Goal: Information Seeking & Learning: Find specific fact

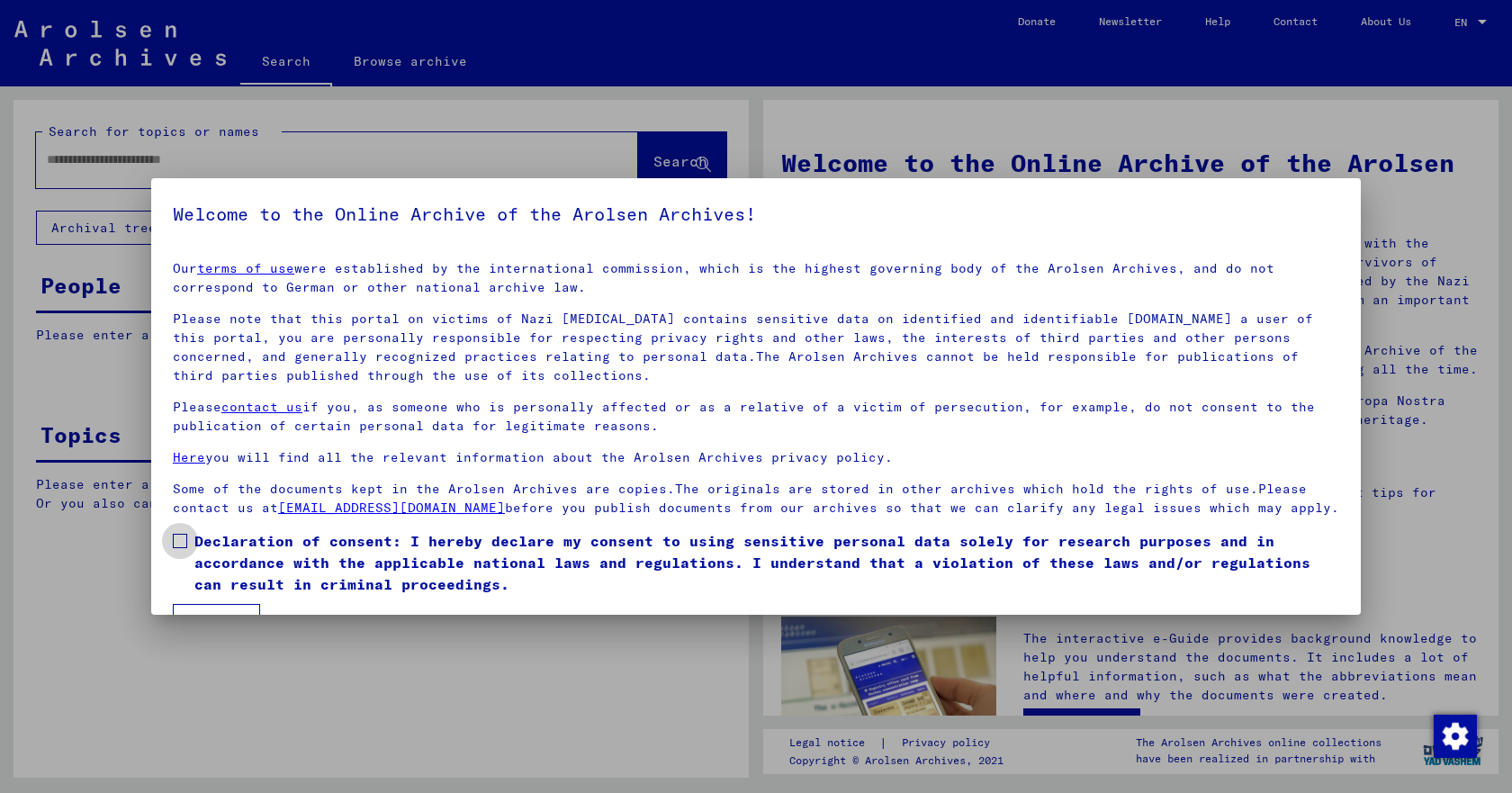
click at [177, 549] on span at bounding box center [180, 541] width 14 height 14
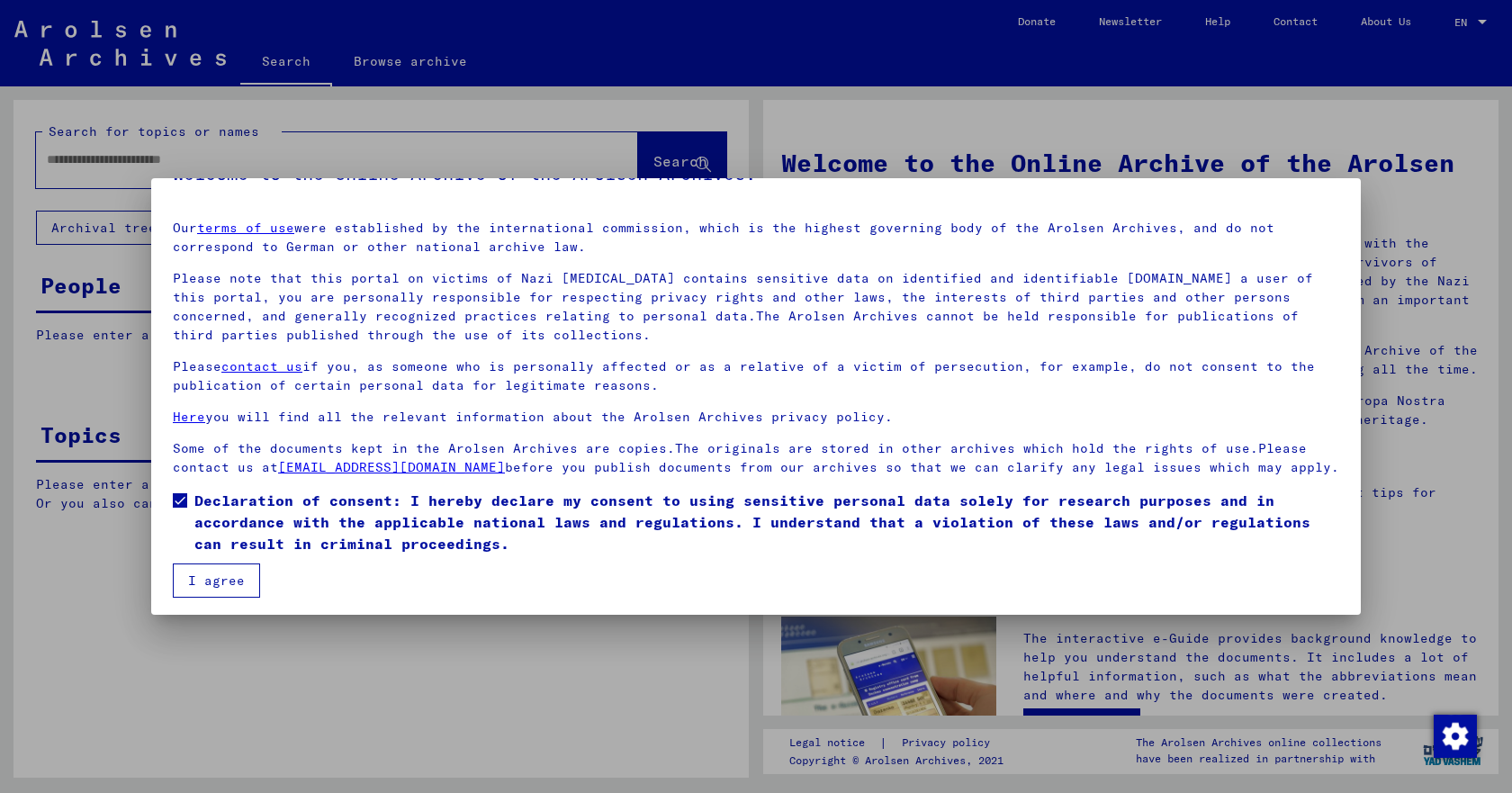
scroll to position [64, 0]
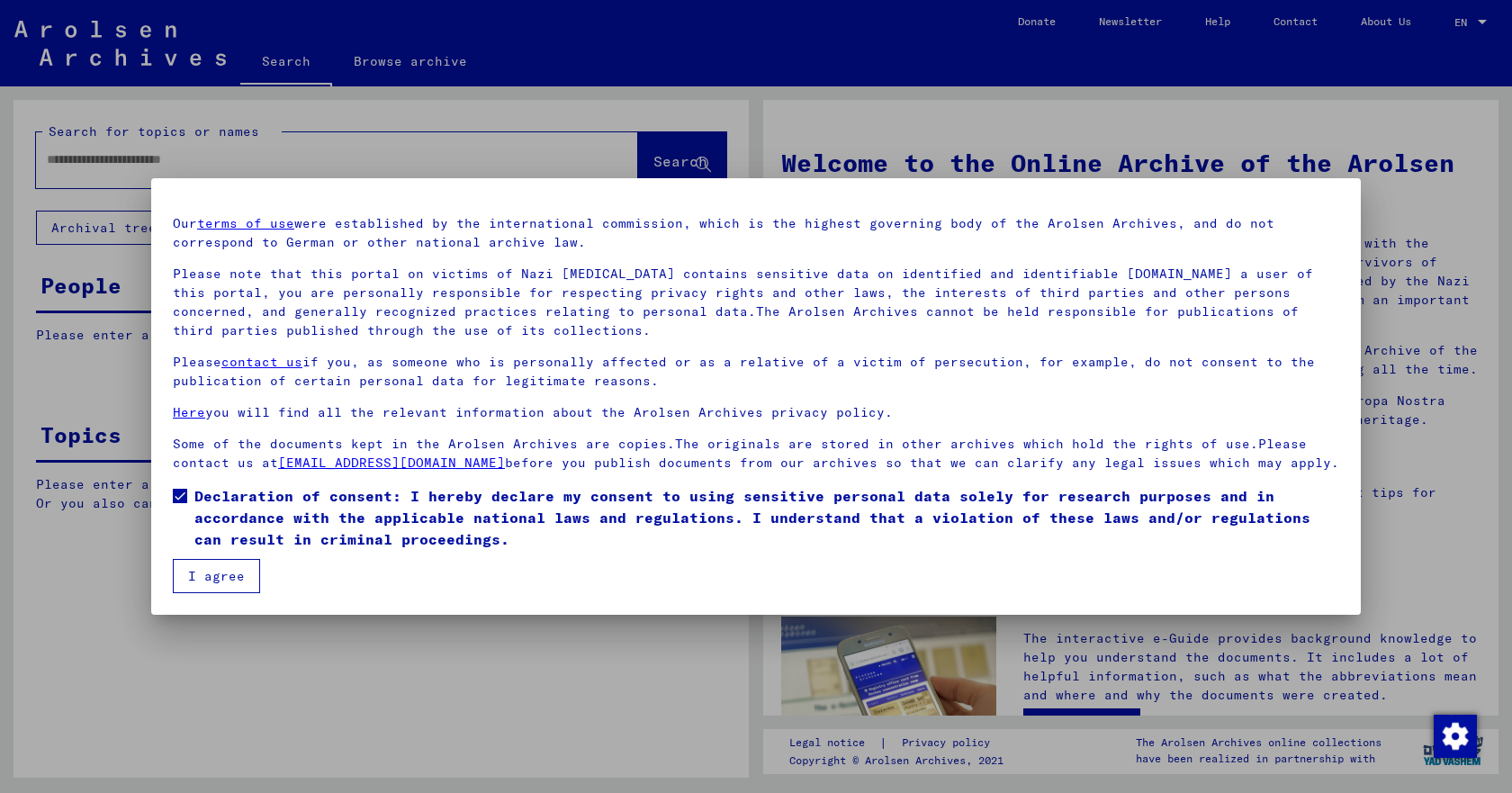
click at [210, 576] on button "I agree" at bounding box center [216, 576] width 87 height 34
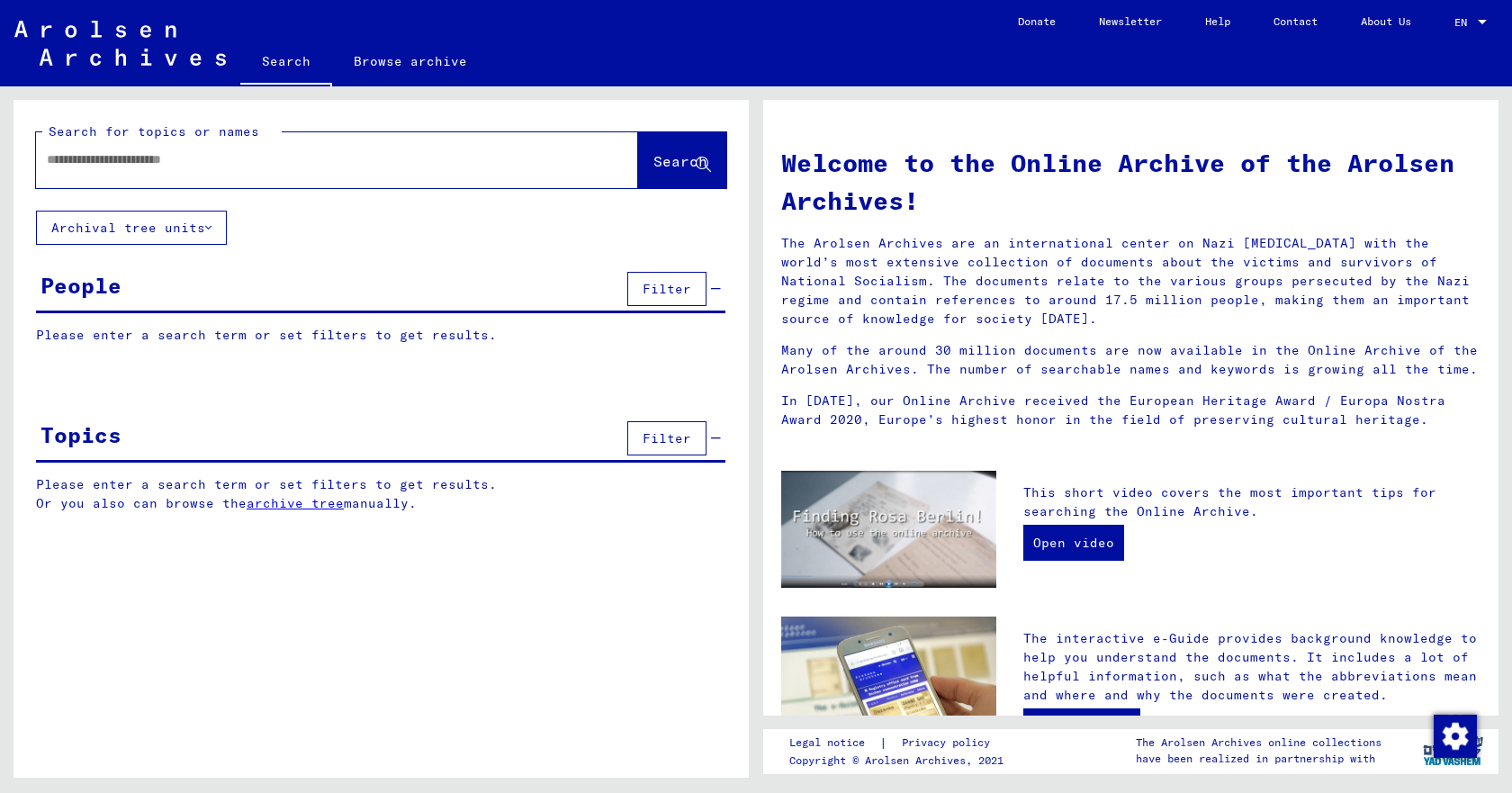
click at [78, 159] on input "text" at bounding box center [316, 160] width 537 height 19
type input "**********"
click at [654, 165] on span "Search" at bounding box center [681, 161] width 54 height 18
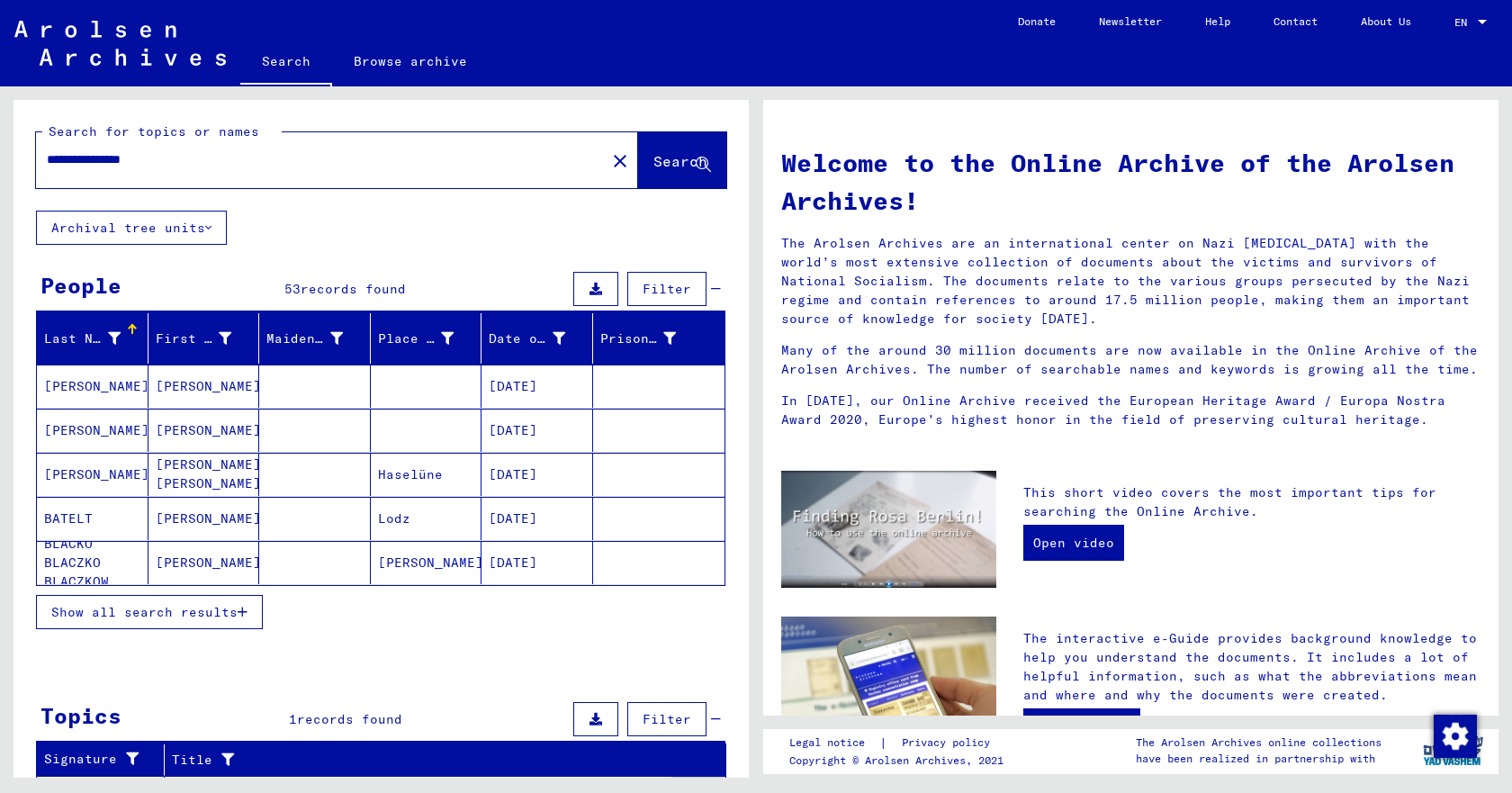
click at [175, 613] on span "Show all search results" at bounding box center [144, 613] width 187 height 16
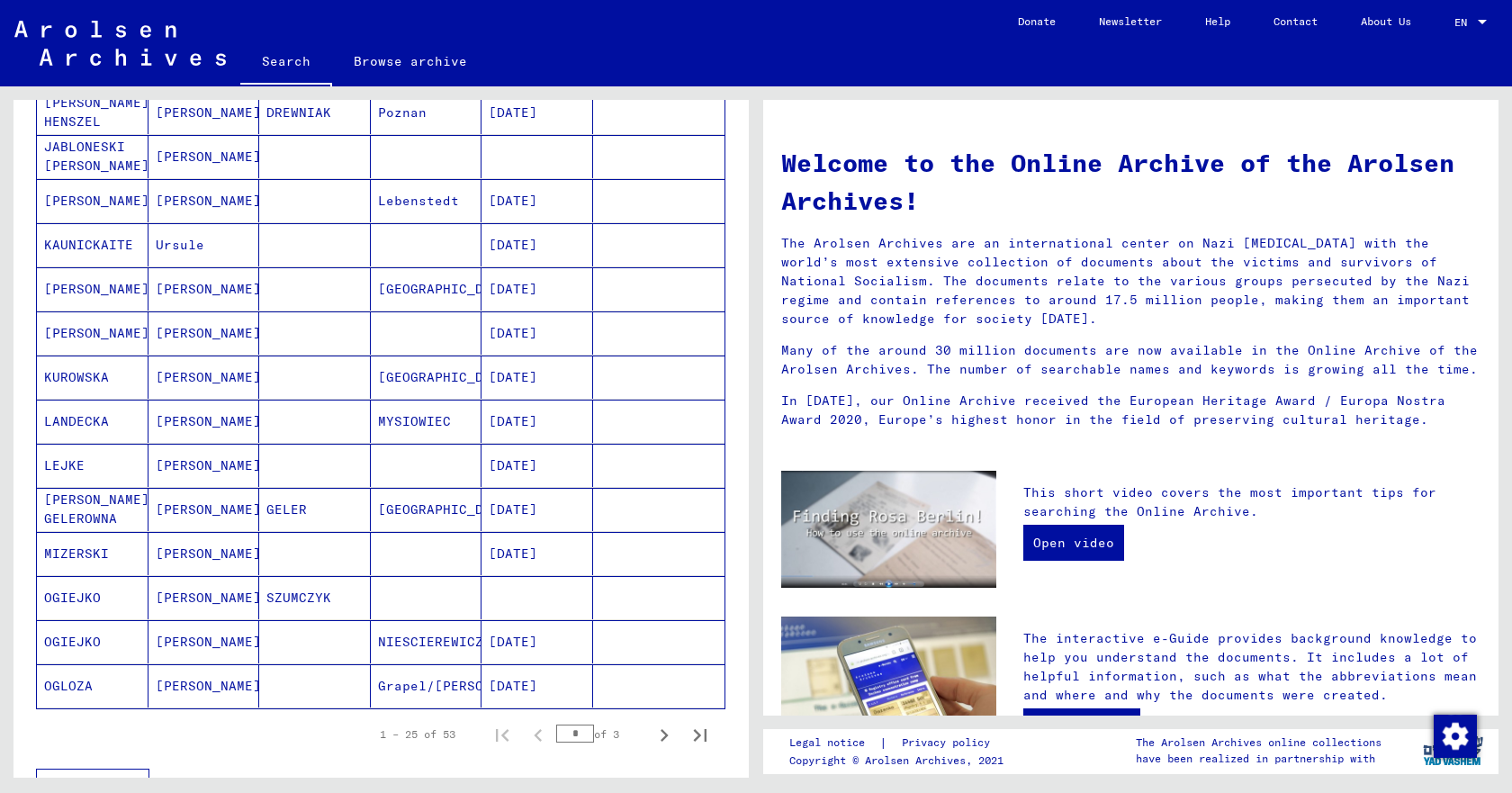
scroll to position [973, 0]
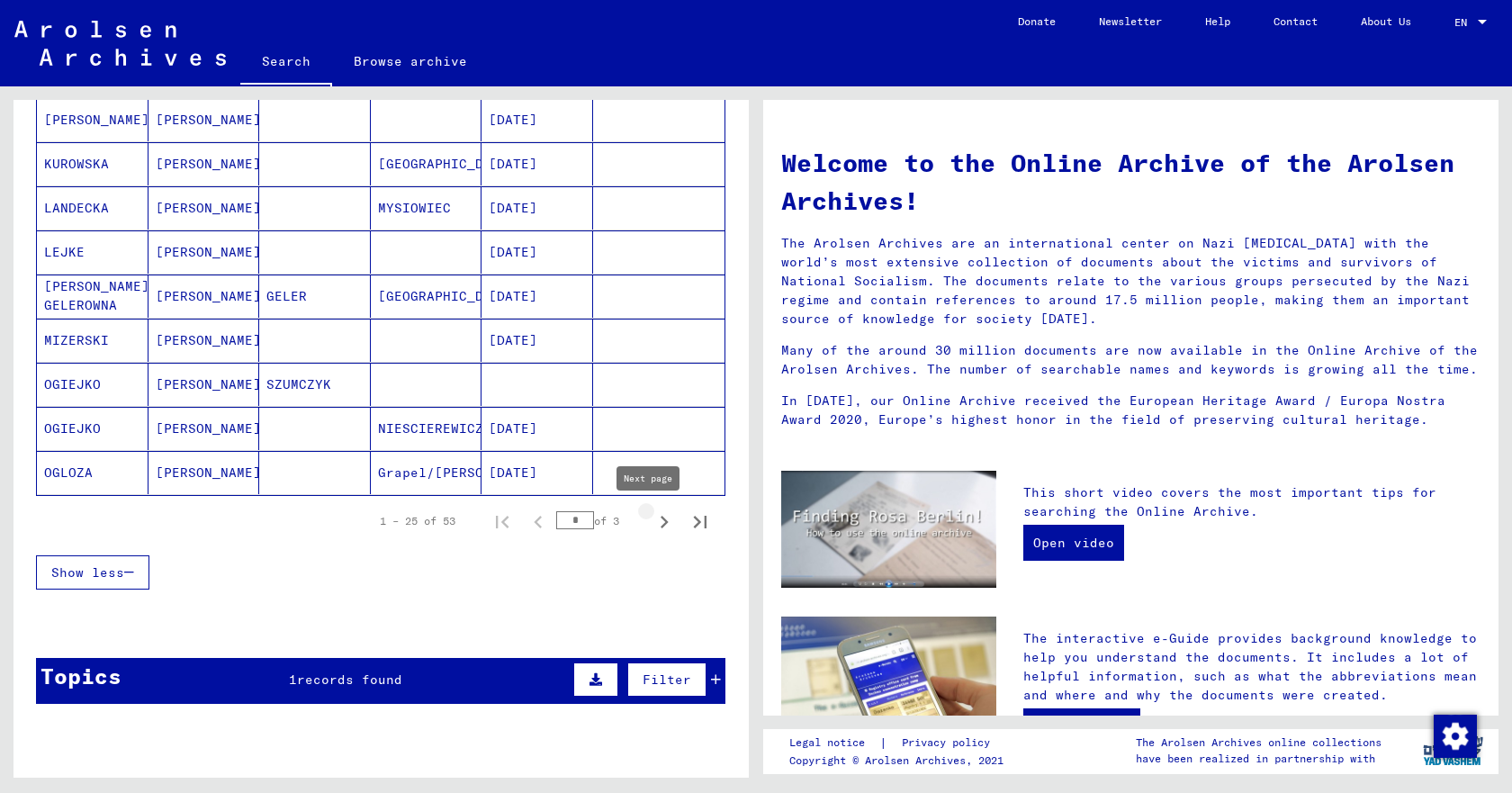
click at [652, 521] on icon "Next page" at bounding box center [664, 522] width 25 height 25
type input "*"
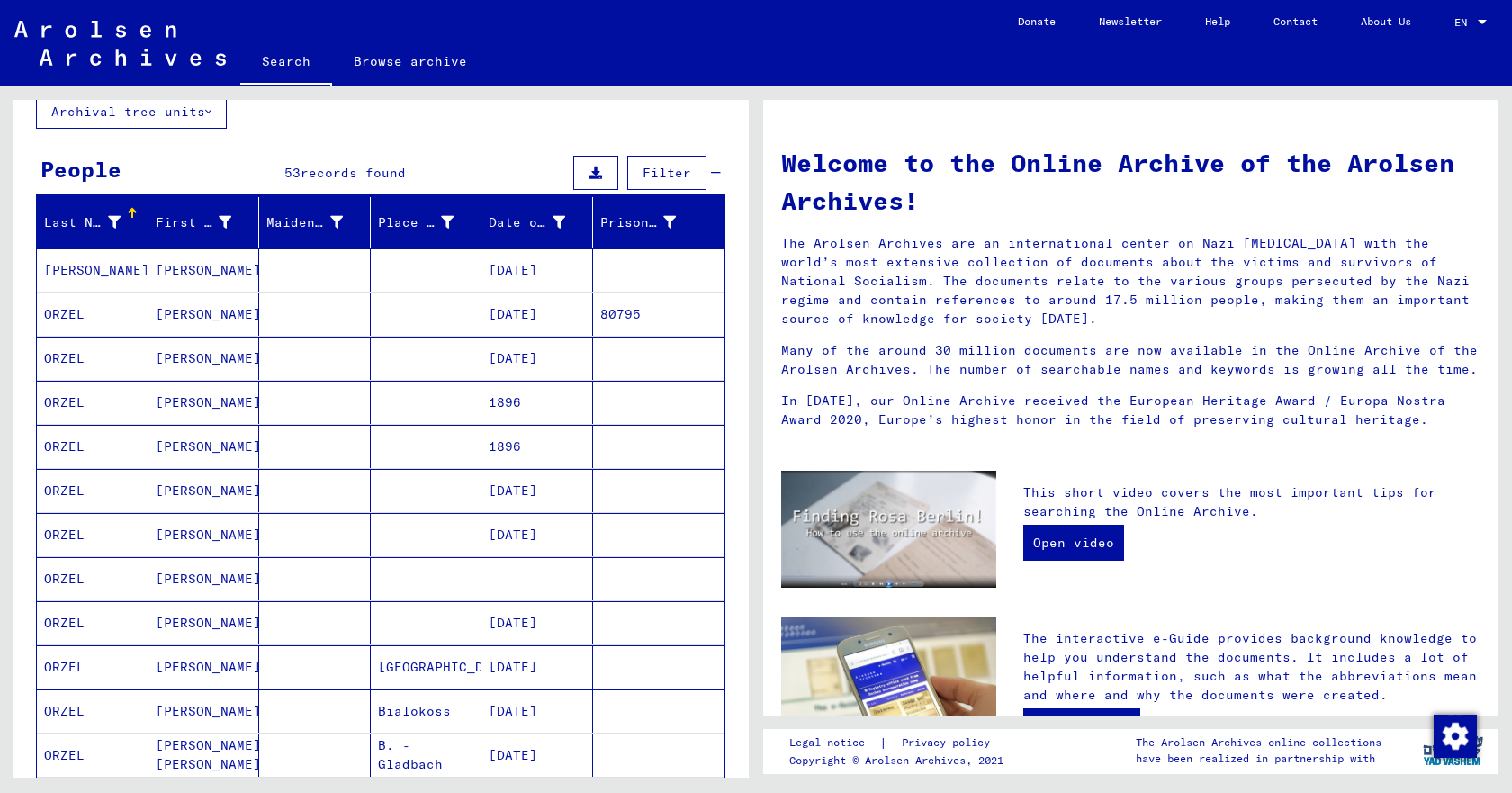
scroll to position [97, 0]
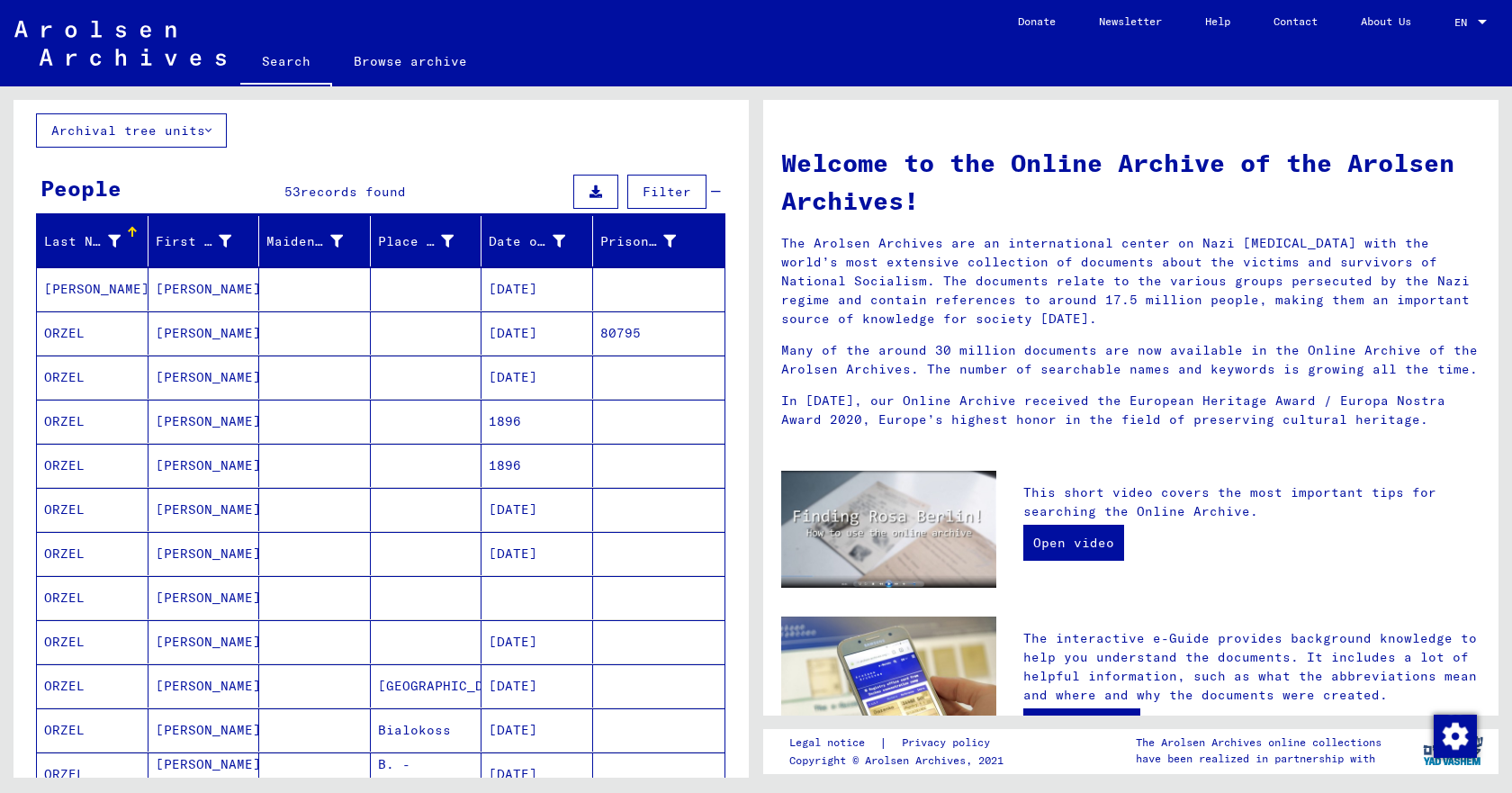
click at [68, 599] on mat-cell "ORZEL" at bounding box center [93, 598] width 112 height 43
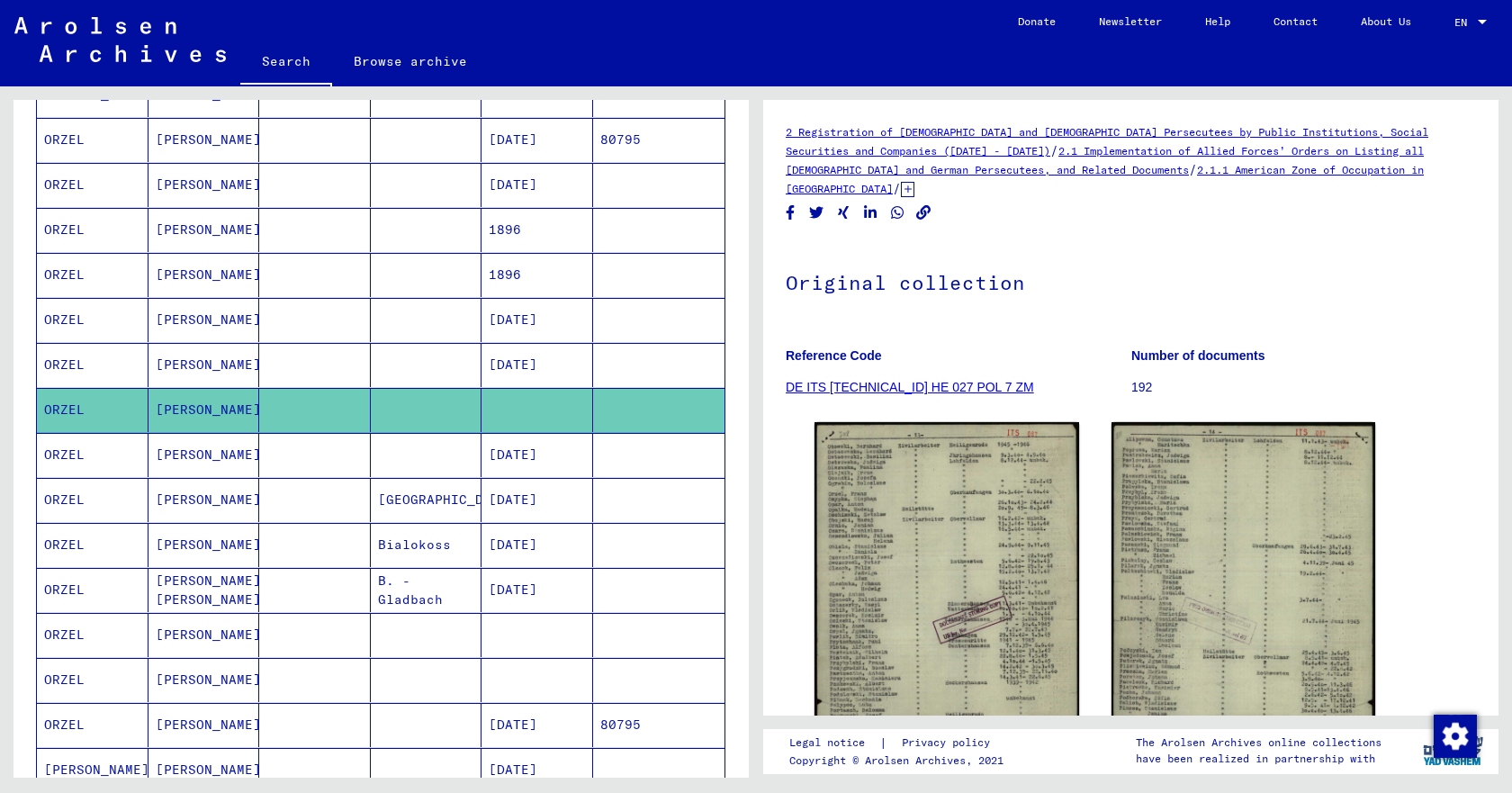
scroll to position [389, 0]
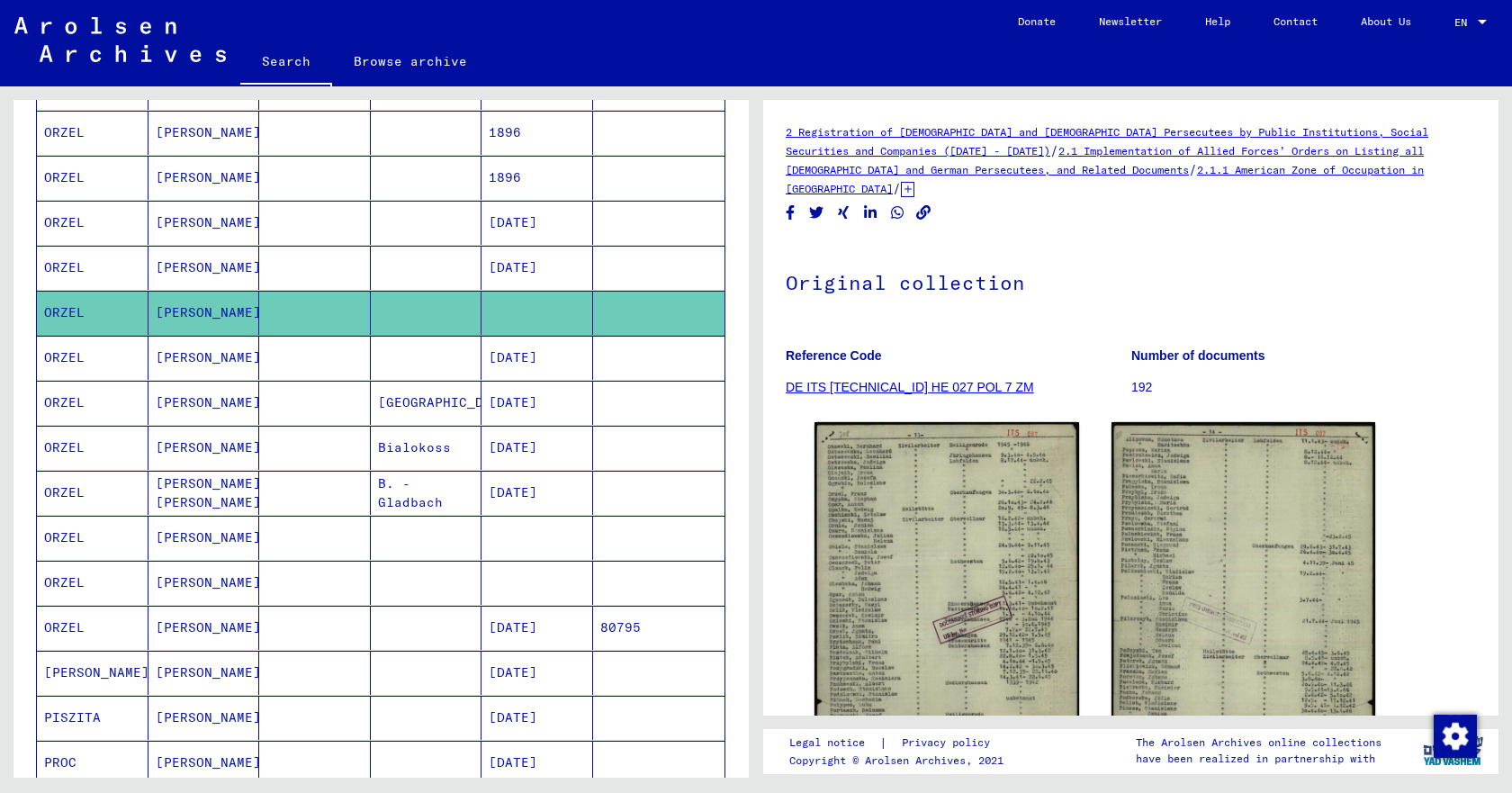
click at [59, 535] on mat-cell "ORZEL" at bounding box center [93, 538] width 112 height 44
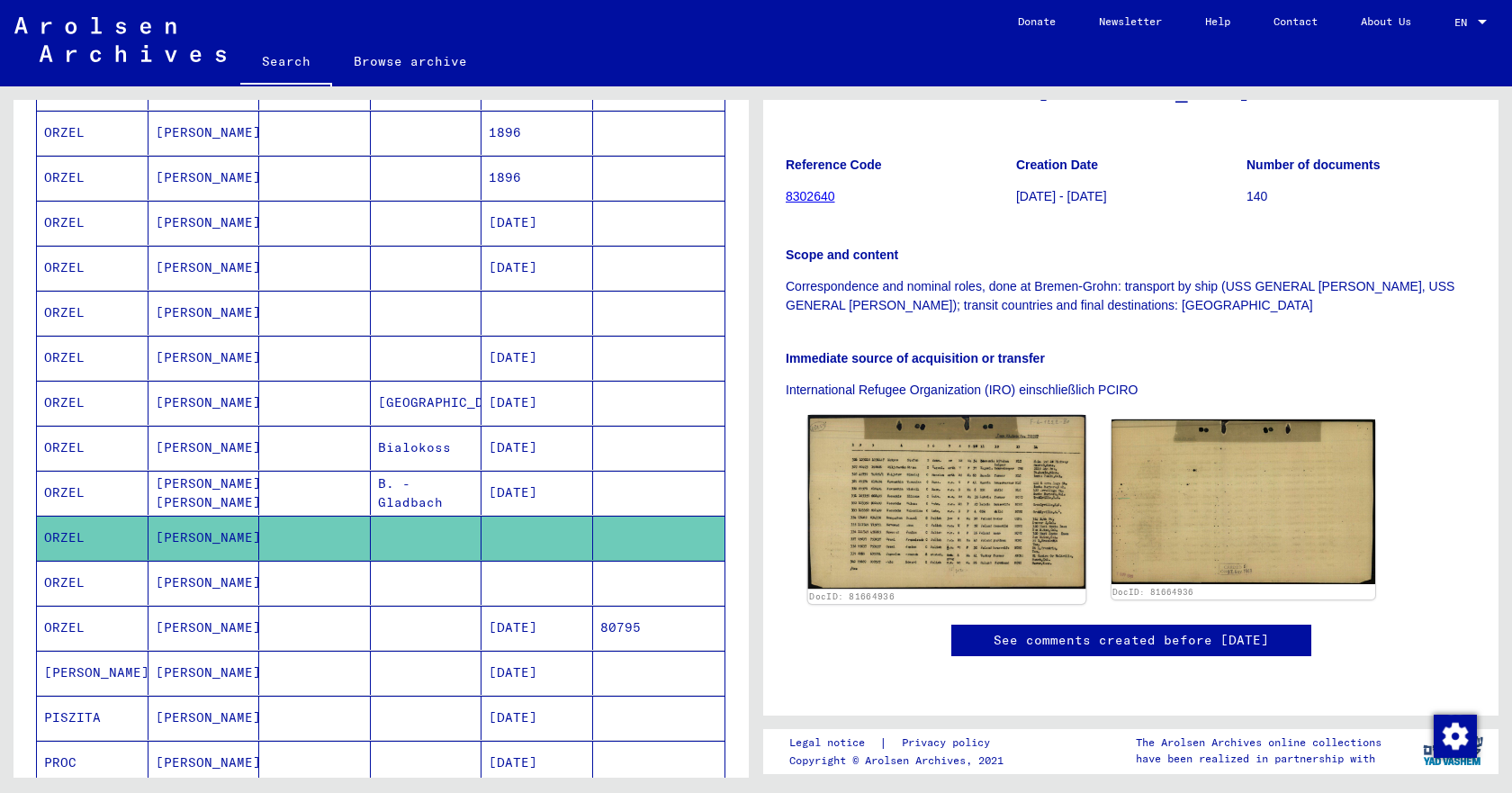
scroll to position [389, 0]
click at [931, 415] on img at bounding box center [946, 502] width 277 height 174
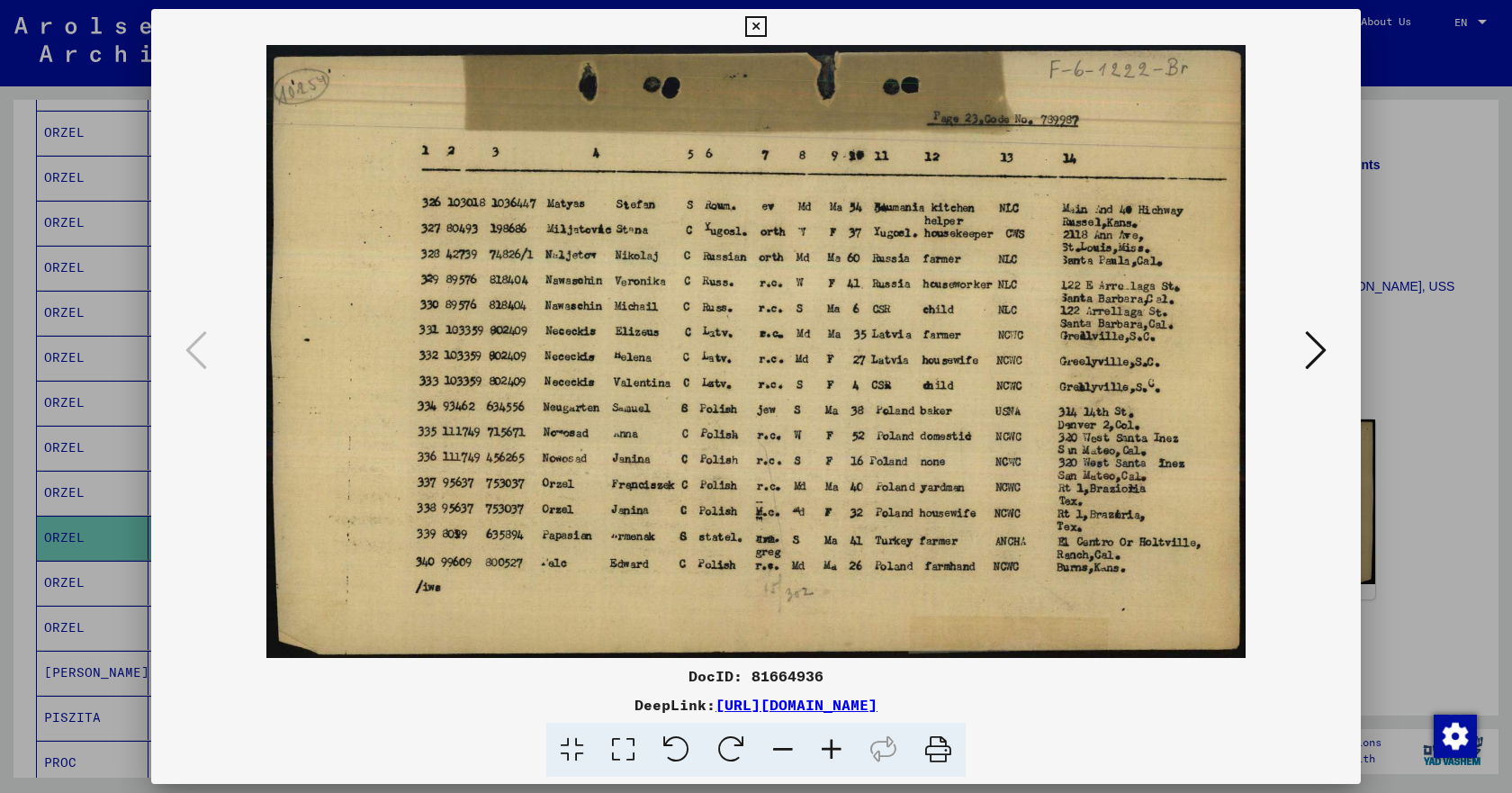
click at [765, 21] on icon at bounding box center [756, 27] width 21 height 22
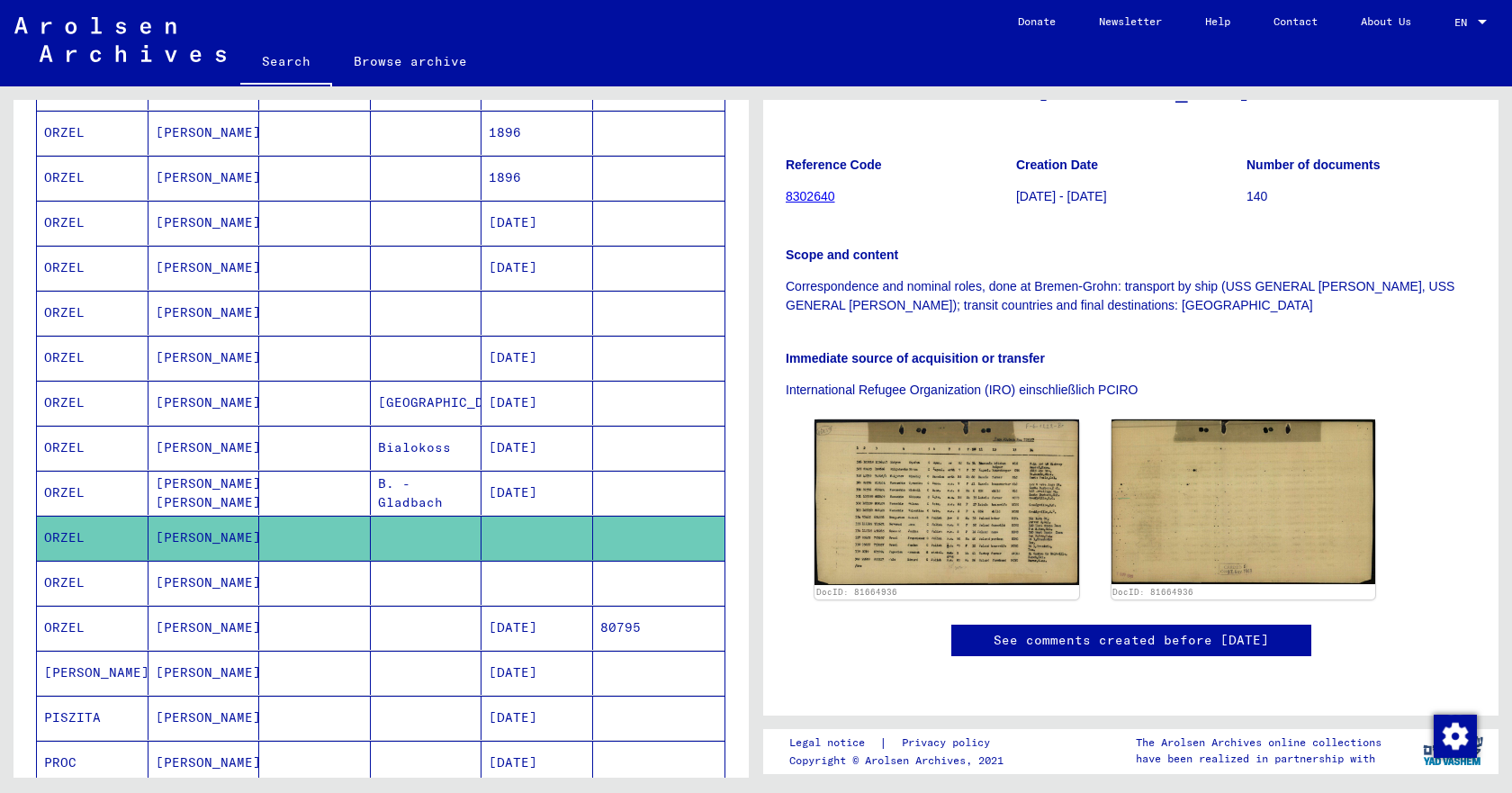
click at [71, 313] on mat-cell "ORZEL" at bounding box center [93, 312] width 112 height 44
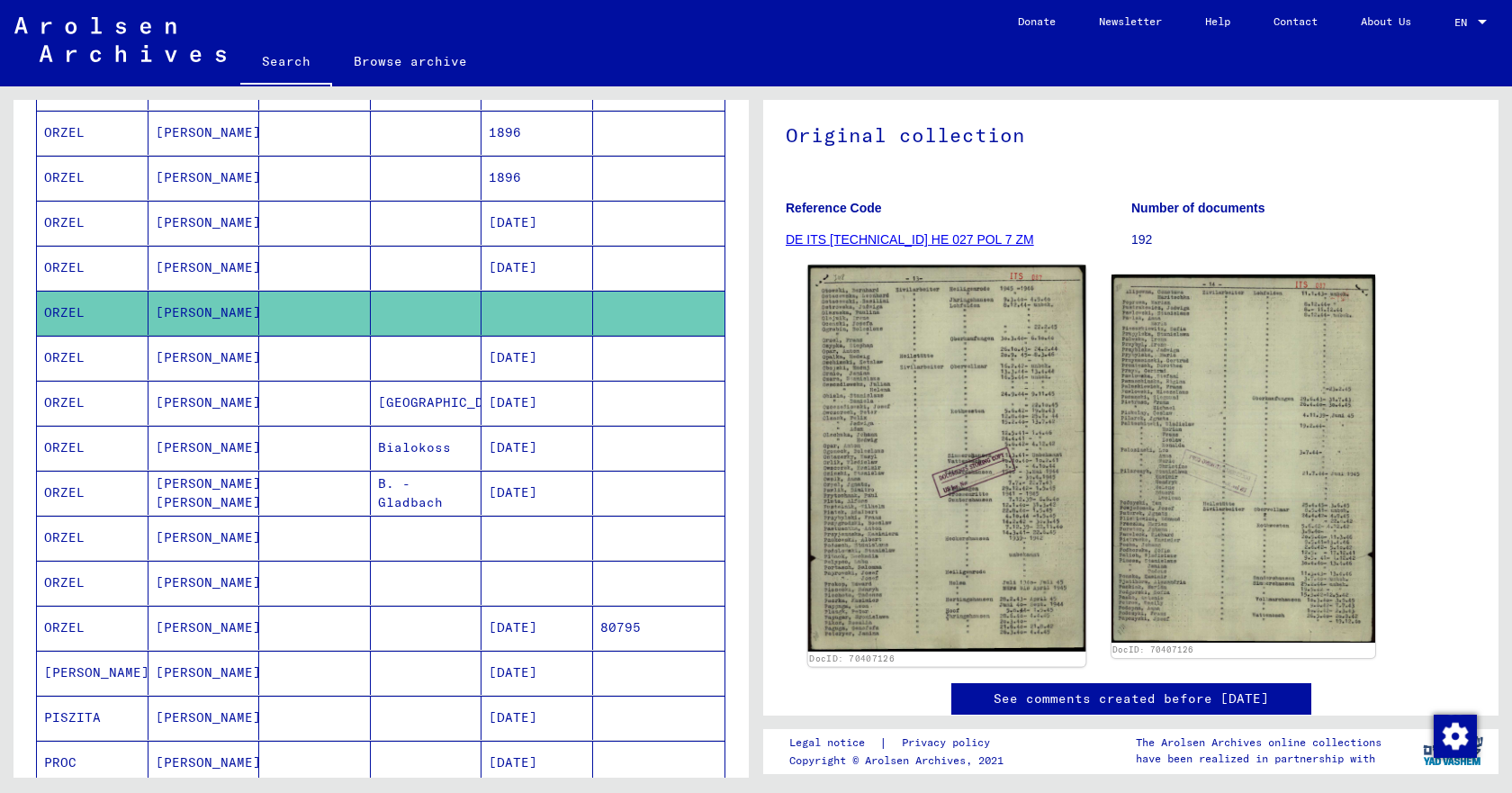
scroll to position [195, 0]
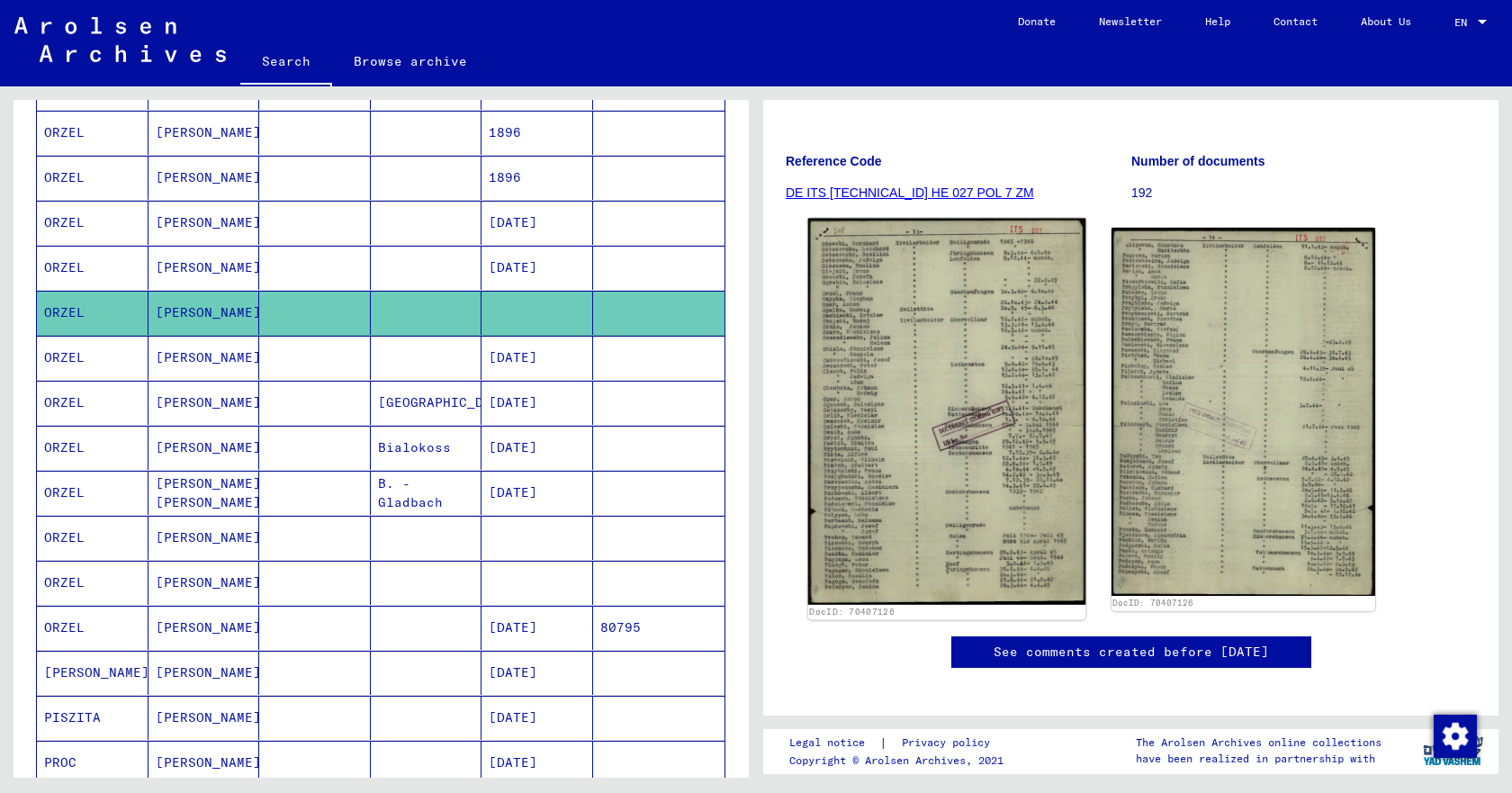
click at [906, 343] on img at bounding box center [946, 412] width 277 height 386
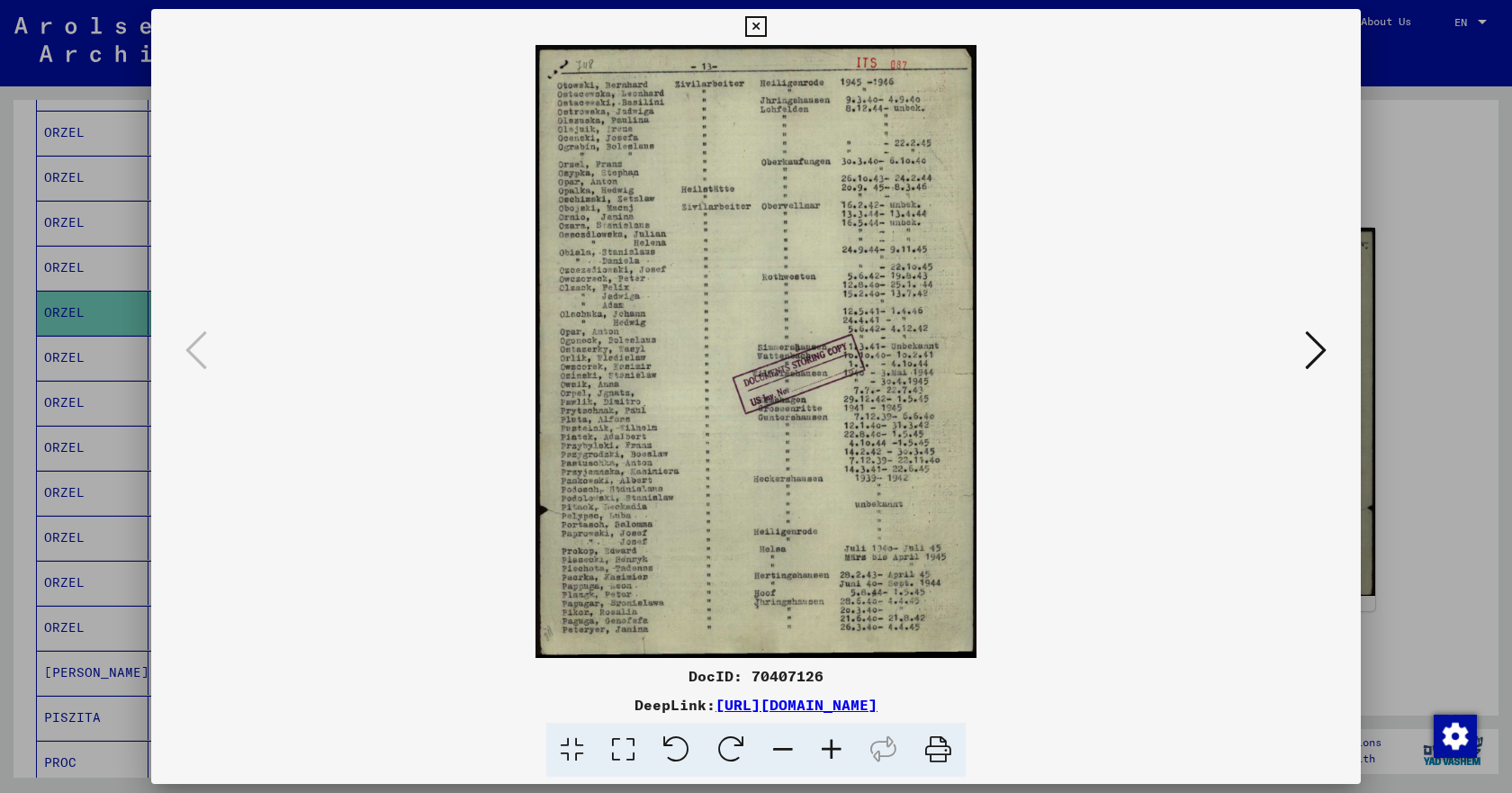
click at [831, 754] on icon at bounding box center [831, 751] width 49 height 55
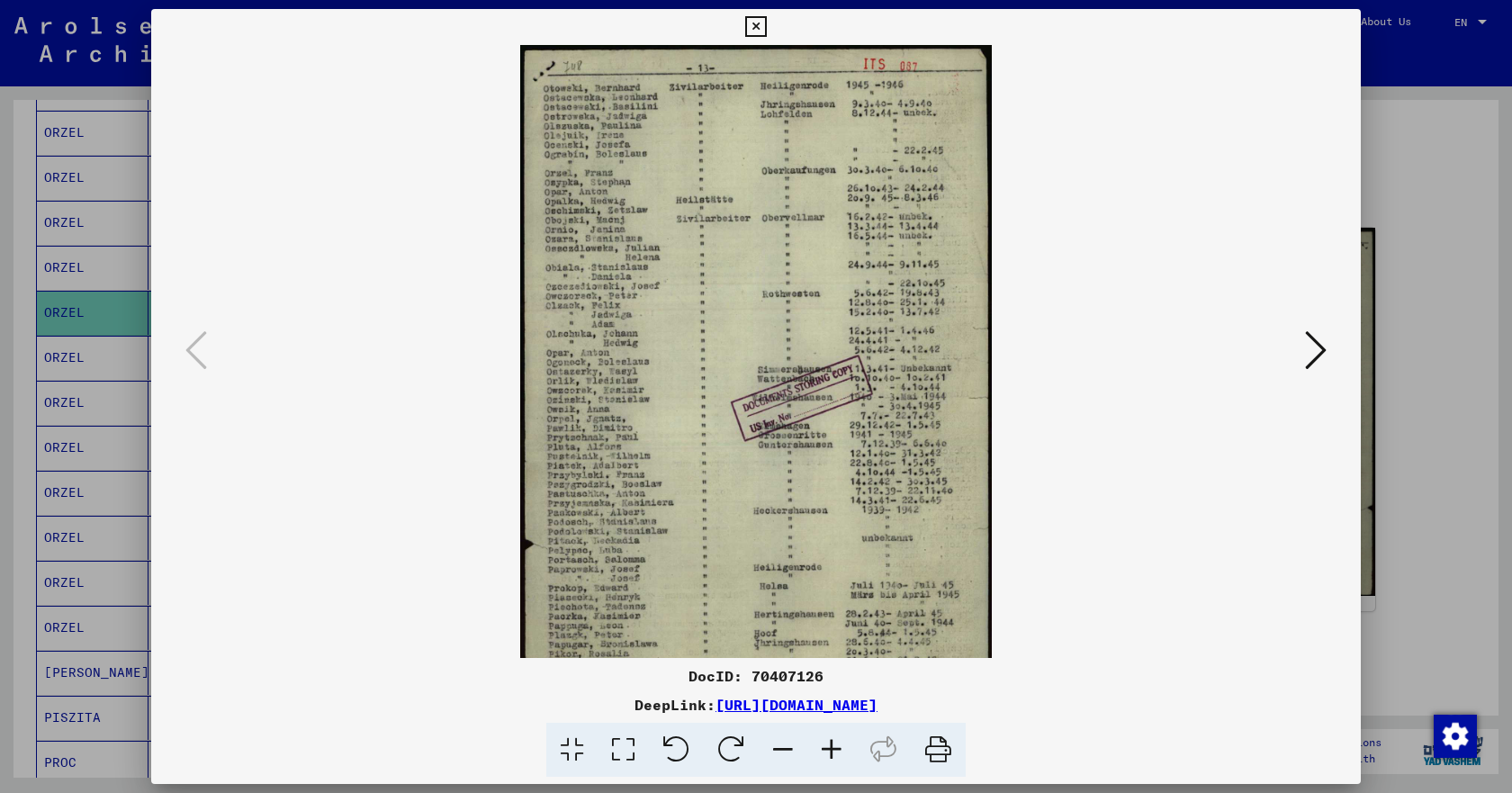
click at [831, 754] on icon at bounding box center [831, 751] width 49 height 55
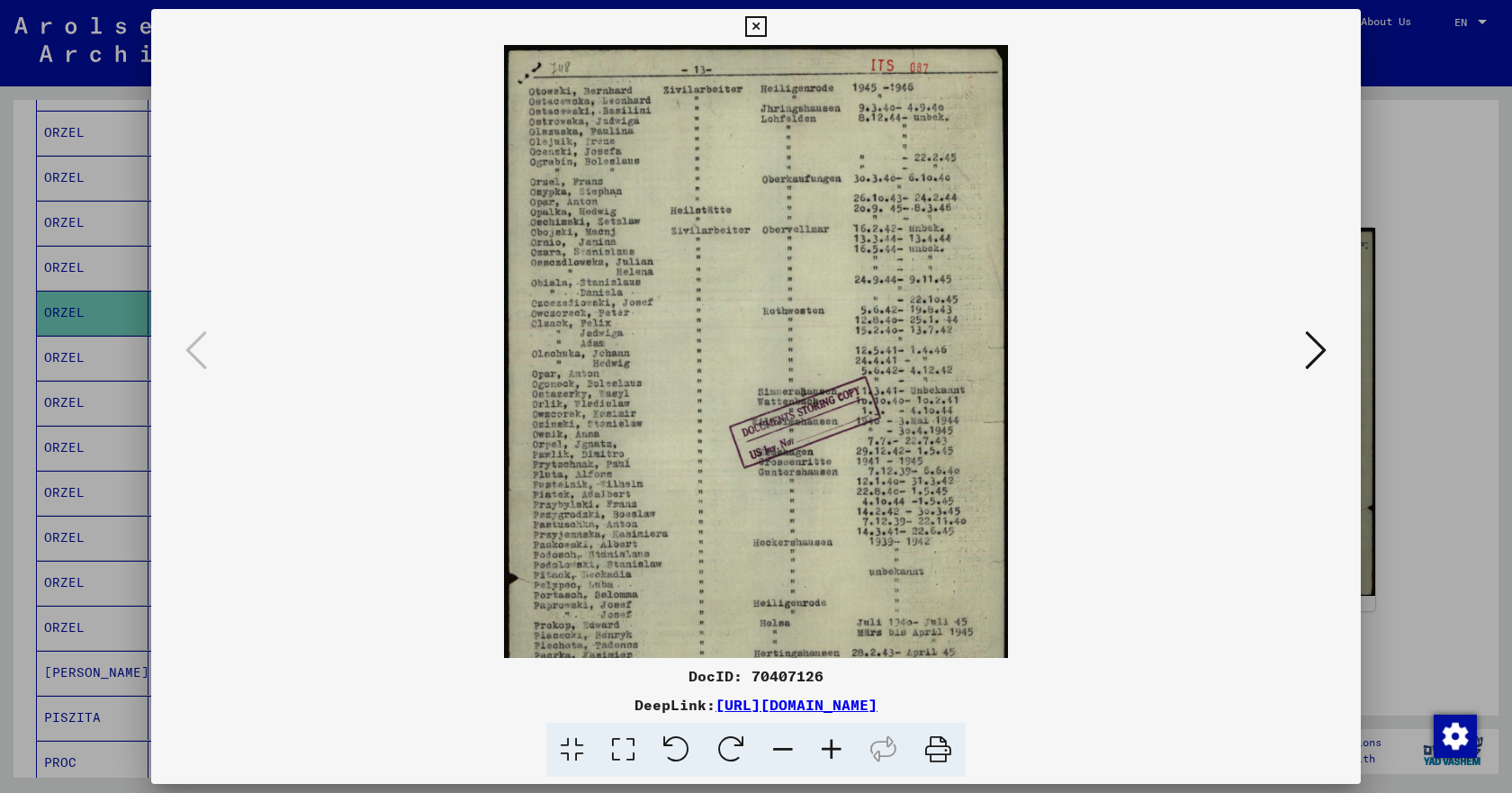
click at [831, 754] on icon at bounding box center [831, 751] width 49 height 55
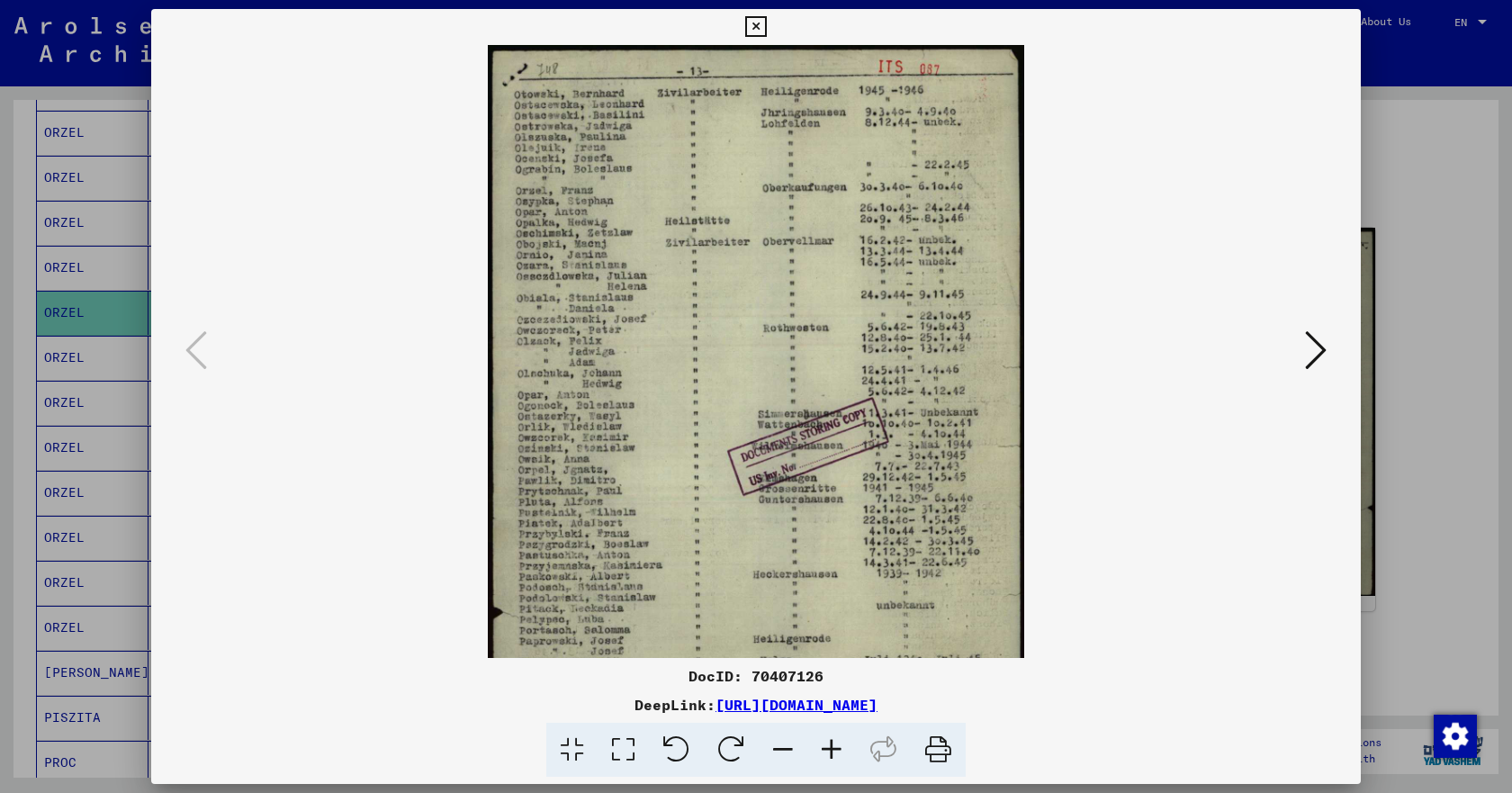
click at [831, 754] on icon at bounding box center [831, 751] width 49 height 55
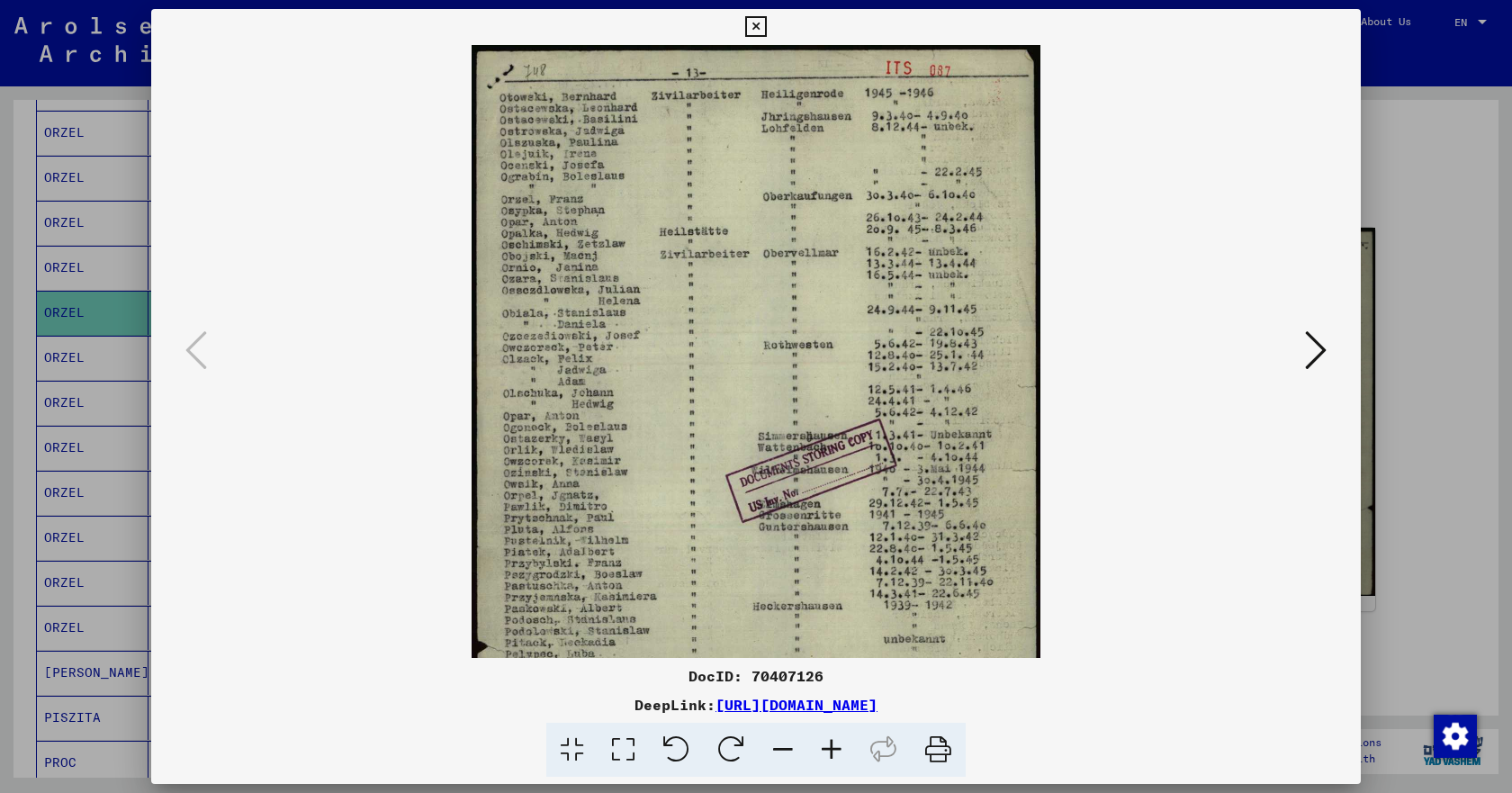
click at [830, 752] on icon at bounding box center [831, 751] width 49 height 55
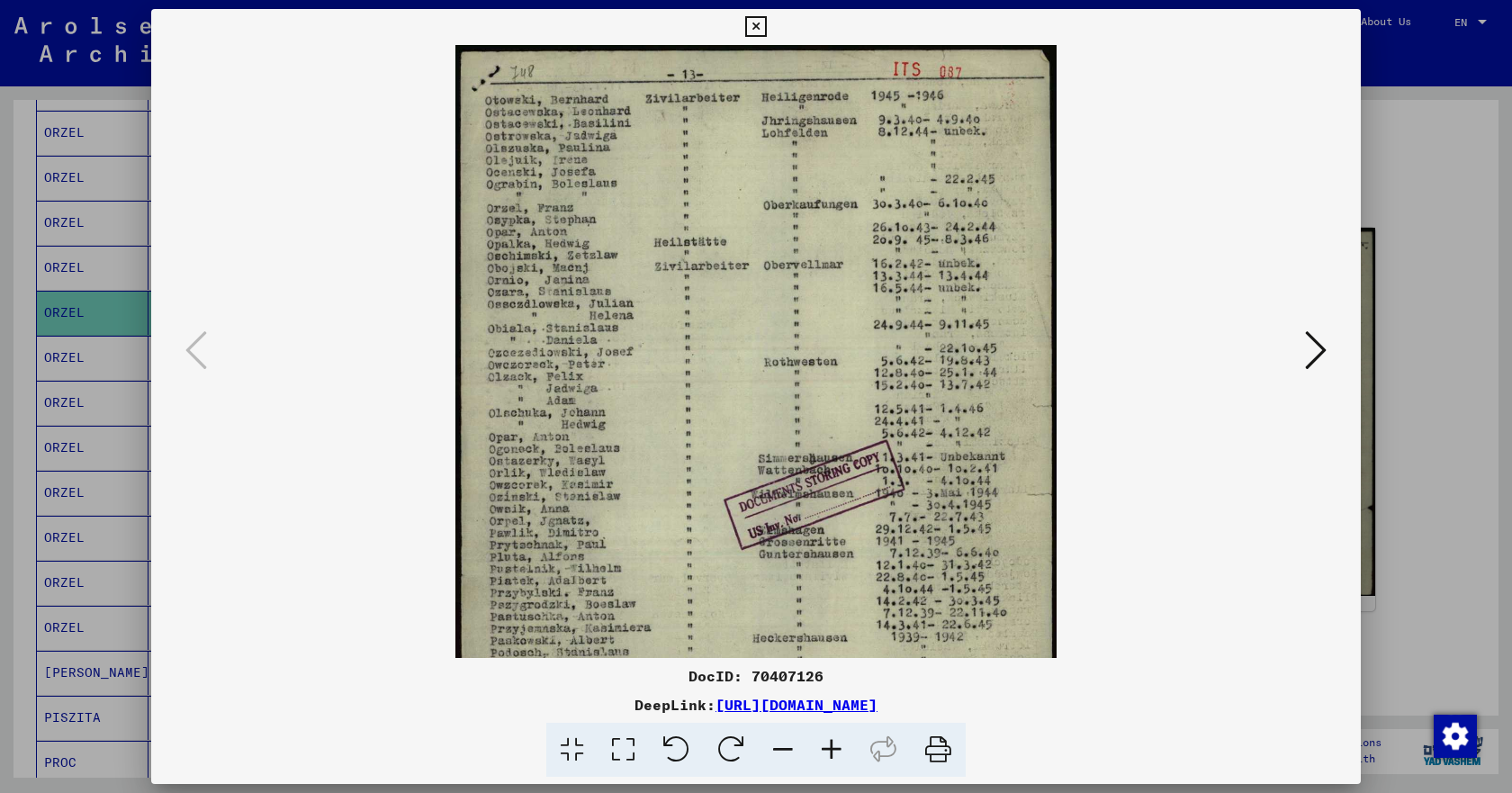
click at [830, 752] on icon at bounding box center [831, 751] width 49 height 55
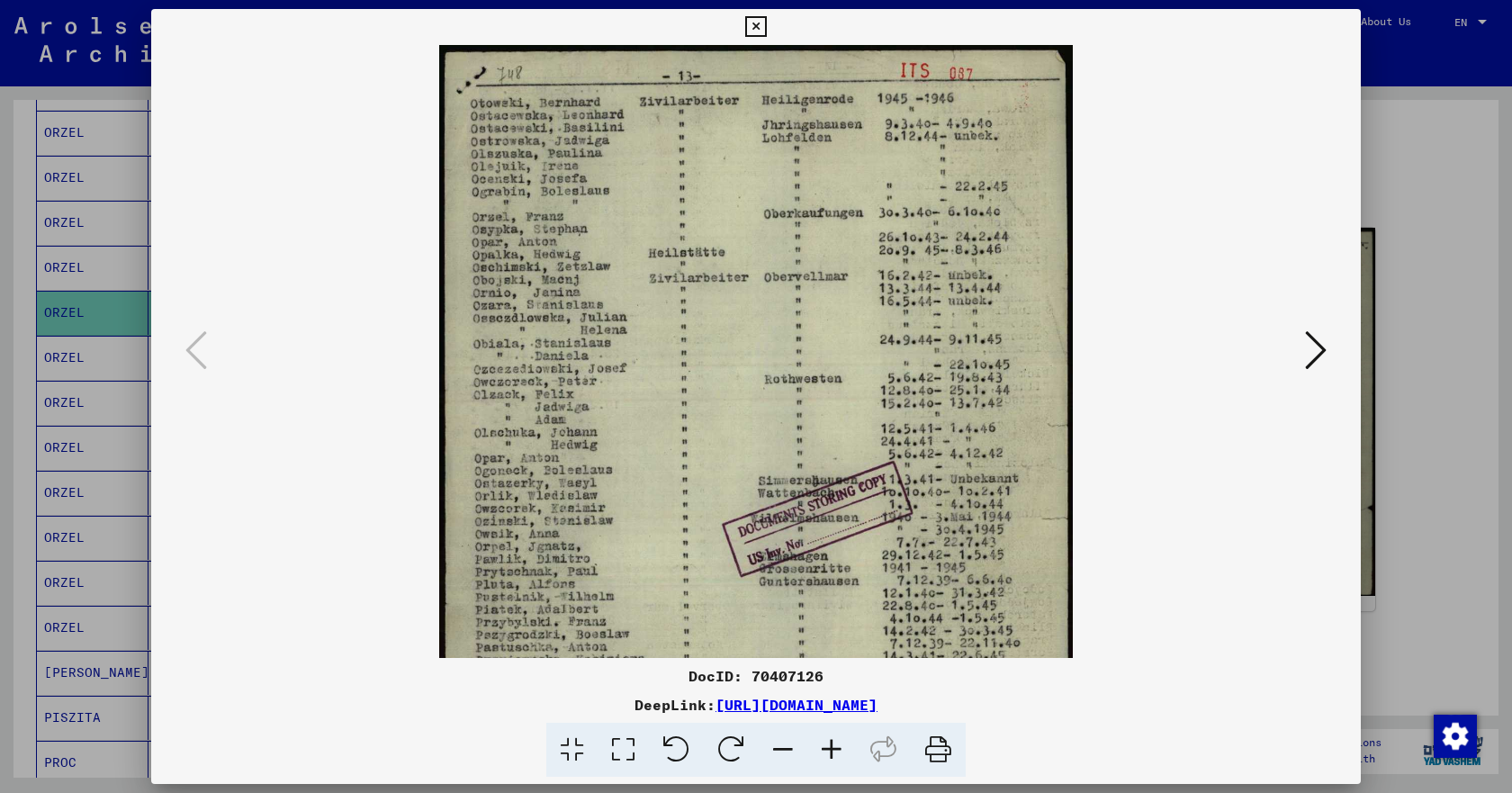
click at [830, 752] on icon at bounding box center [831, 751] width 49 height 55
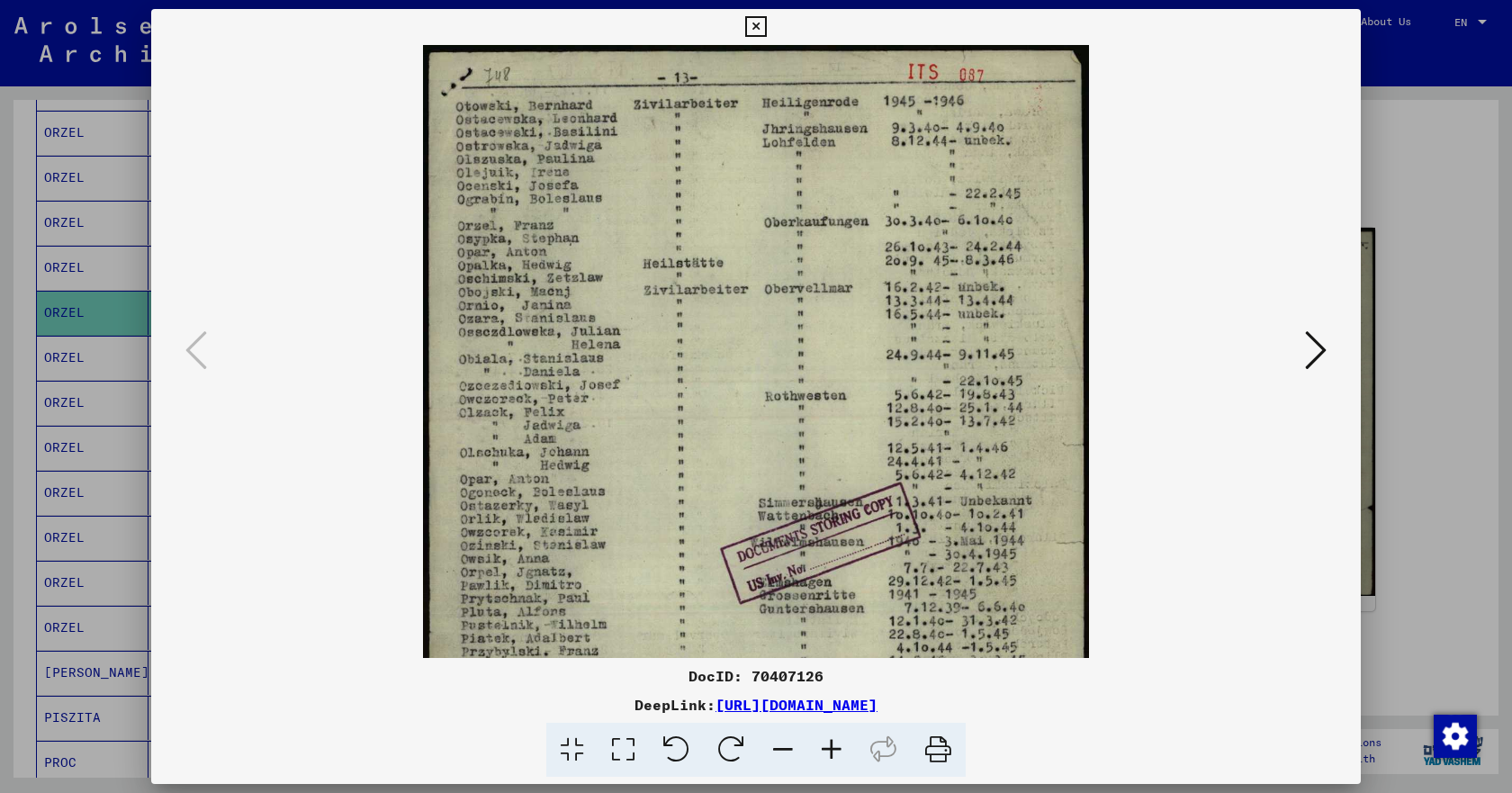
click at [830, 752] on icon at bounding box center [831, 751] width 49 height 55
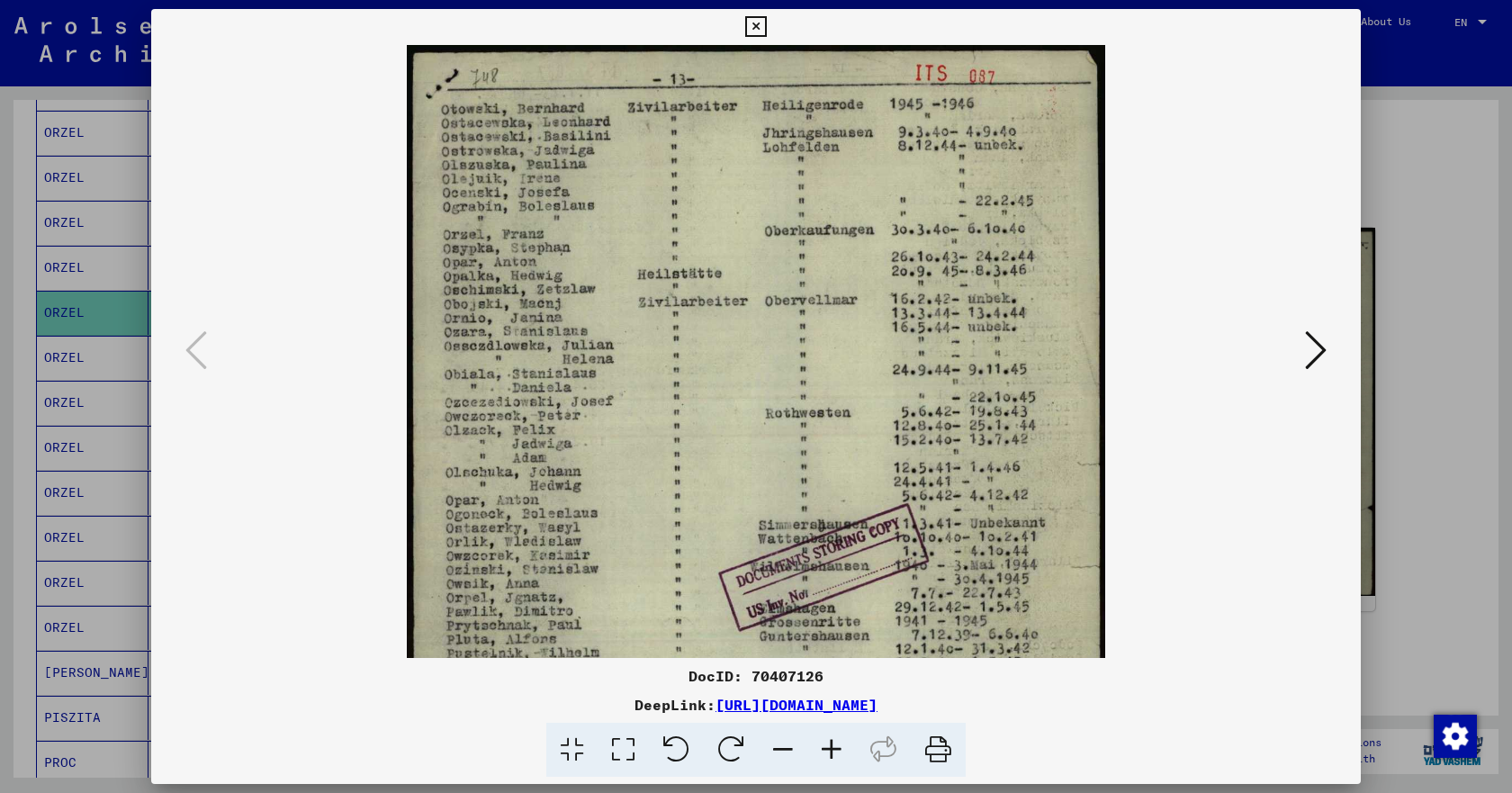
click at [830, 752] on icon at bounding box center [831, 751] width 49 height 55
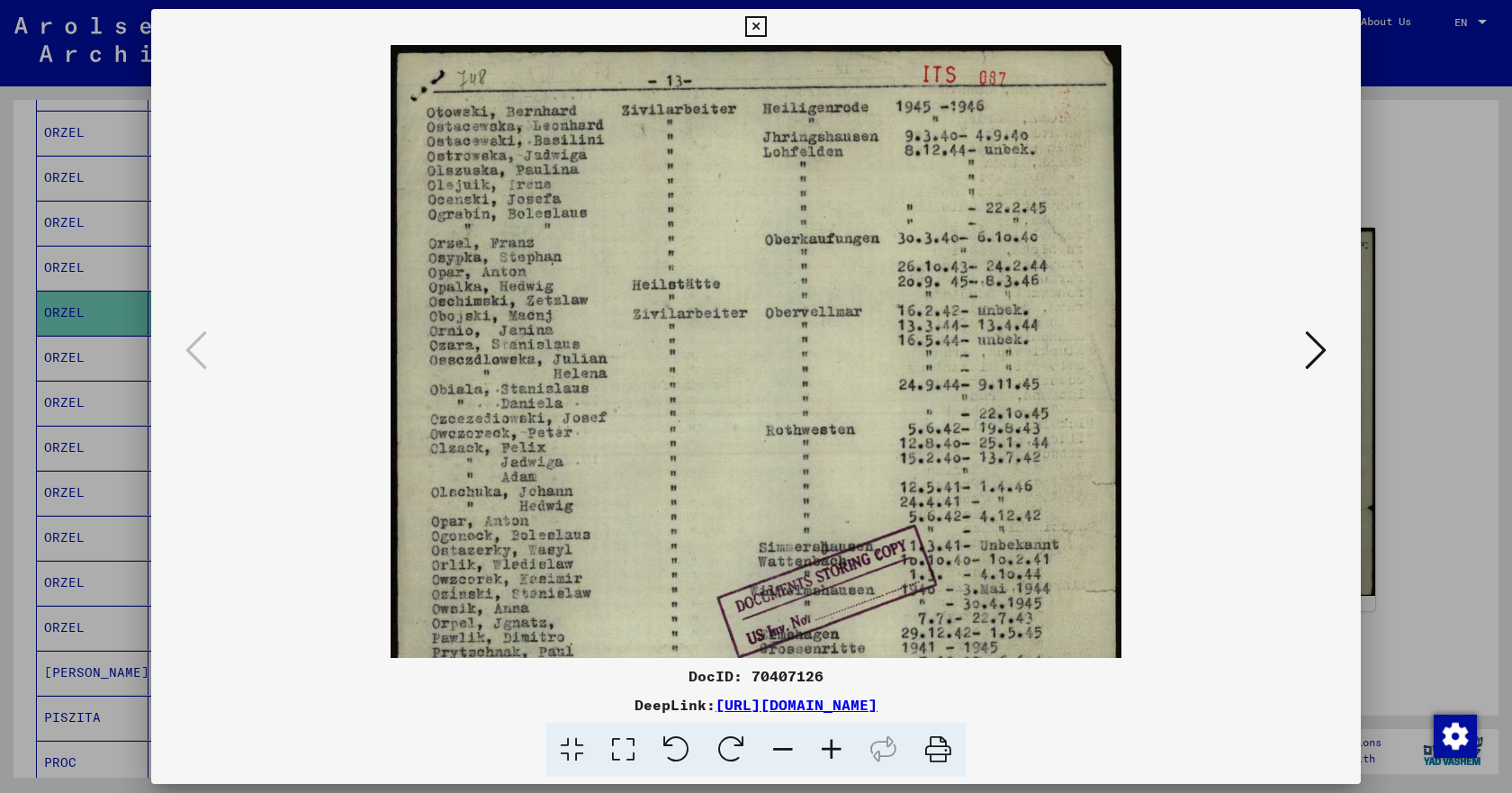
click at [830, 752] on icon at bounding box center [831, 751] width 49 height 55
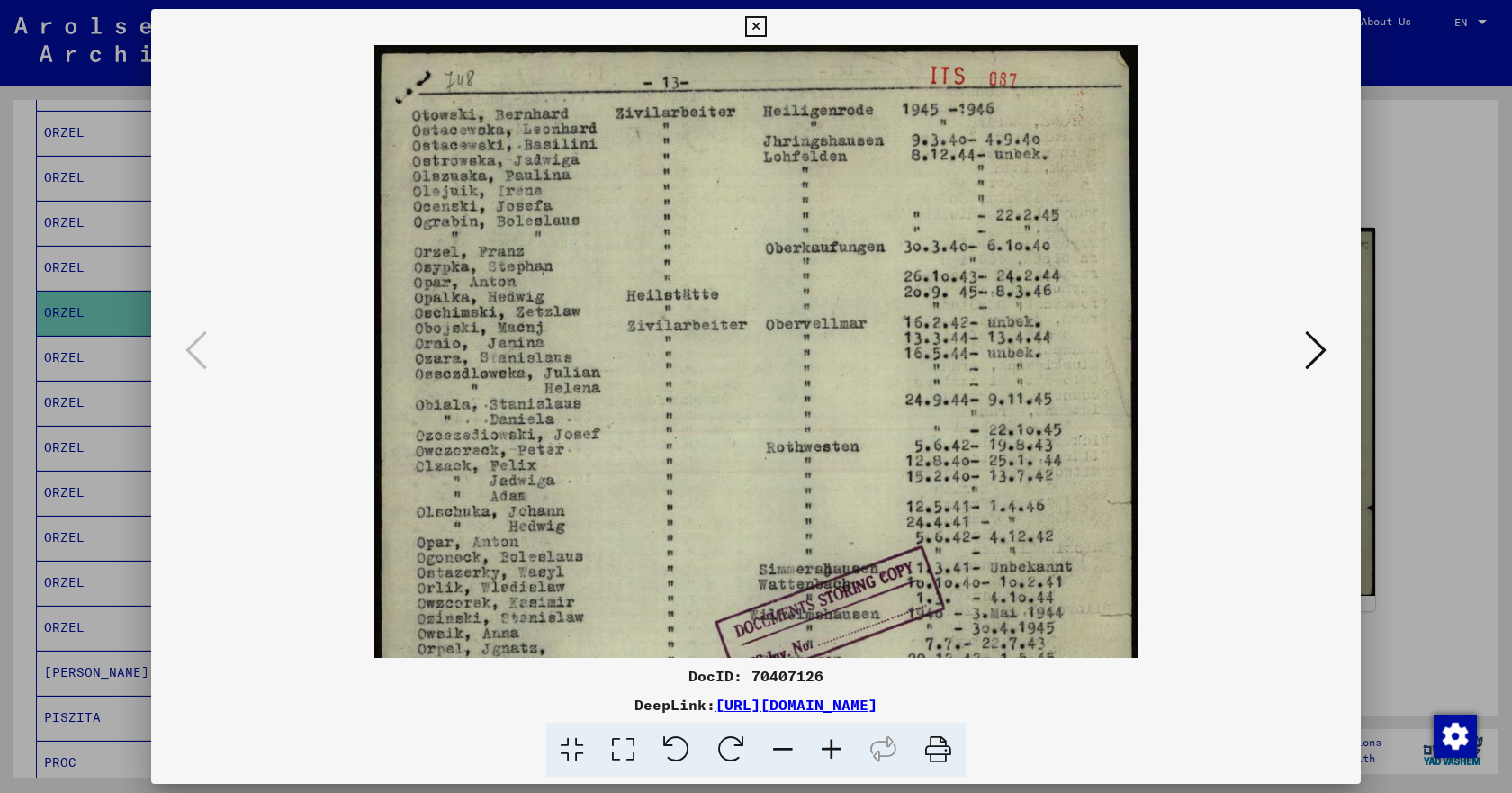
click at [830, 752] on icon at bounding box center [831, 751] width 49 height 55
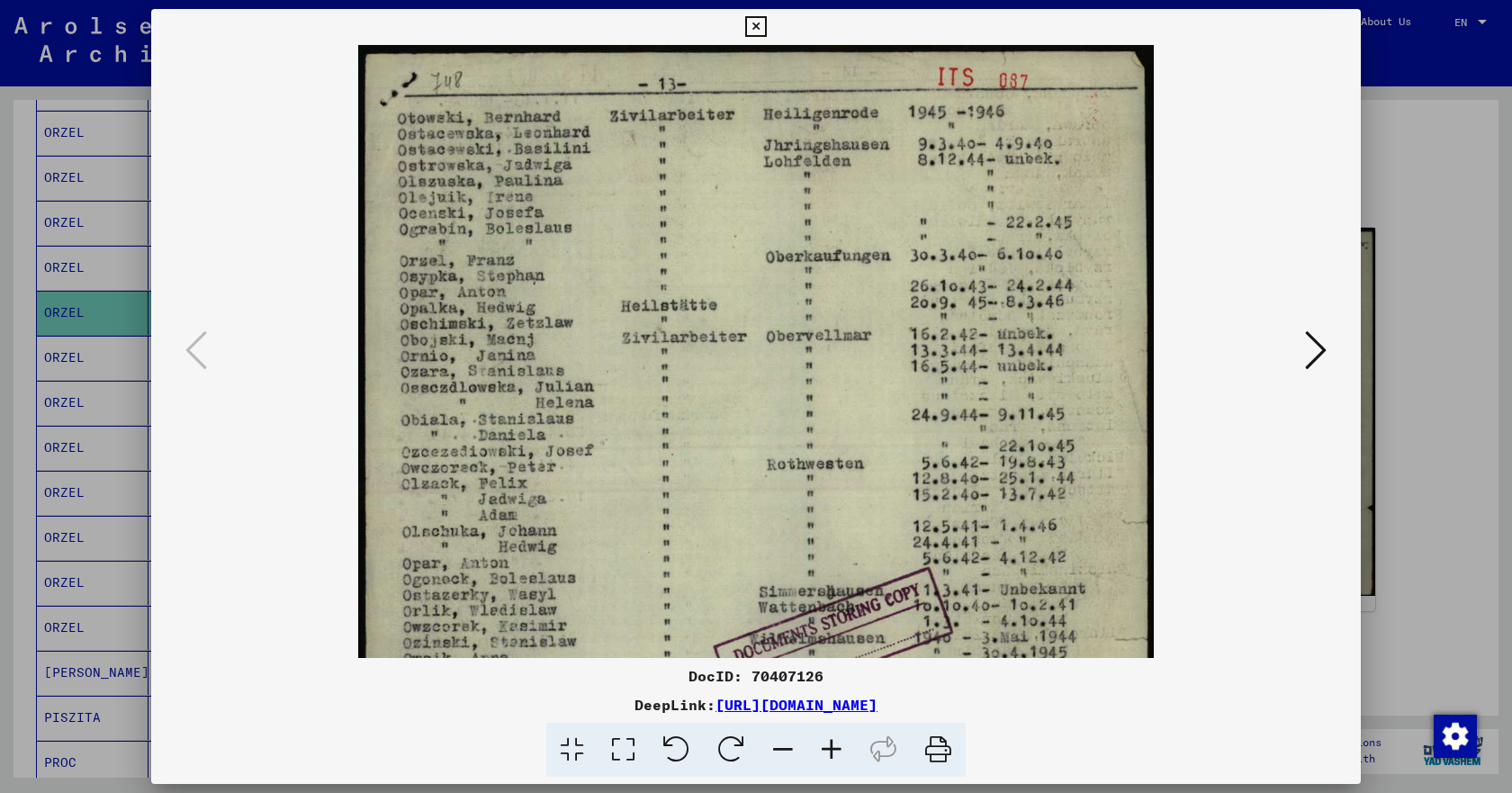
click at [830, 752] on icon at bounding box center [831, 751] width 49 height 55
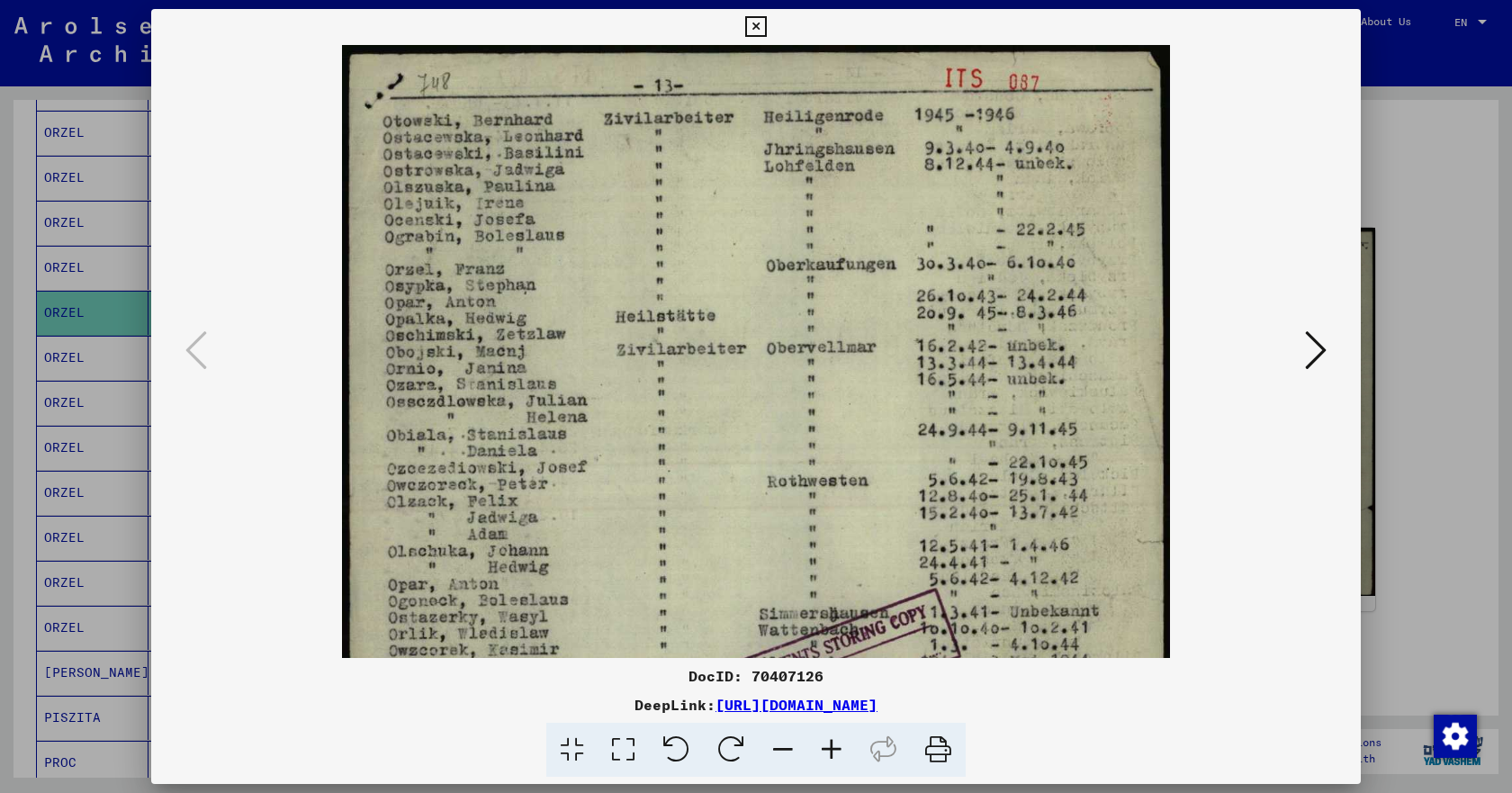
click at [830, 752] on icon at bounding box center [831, 751] width 49 height 55
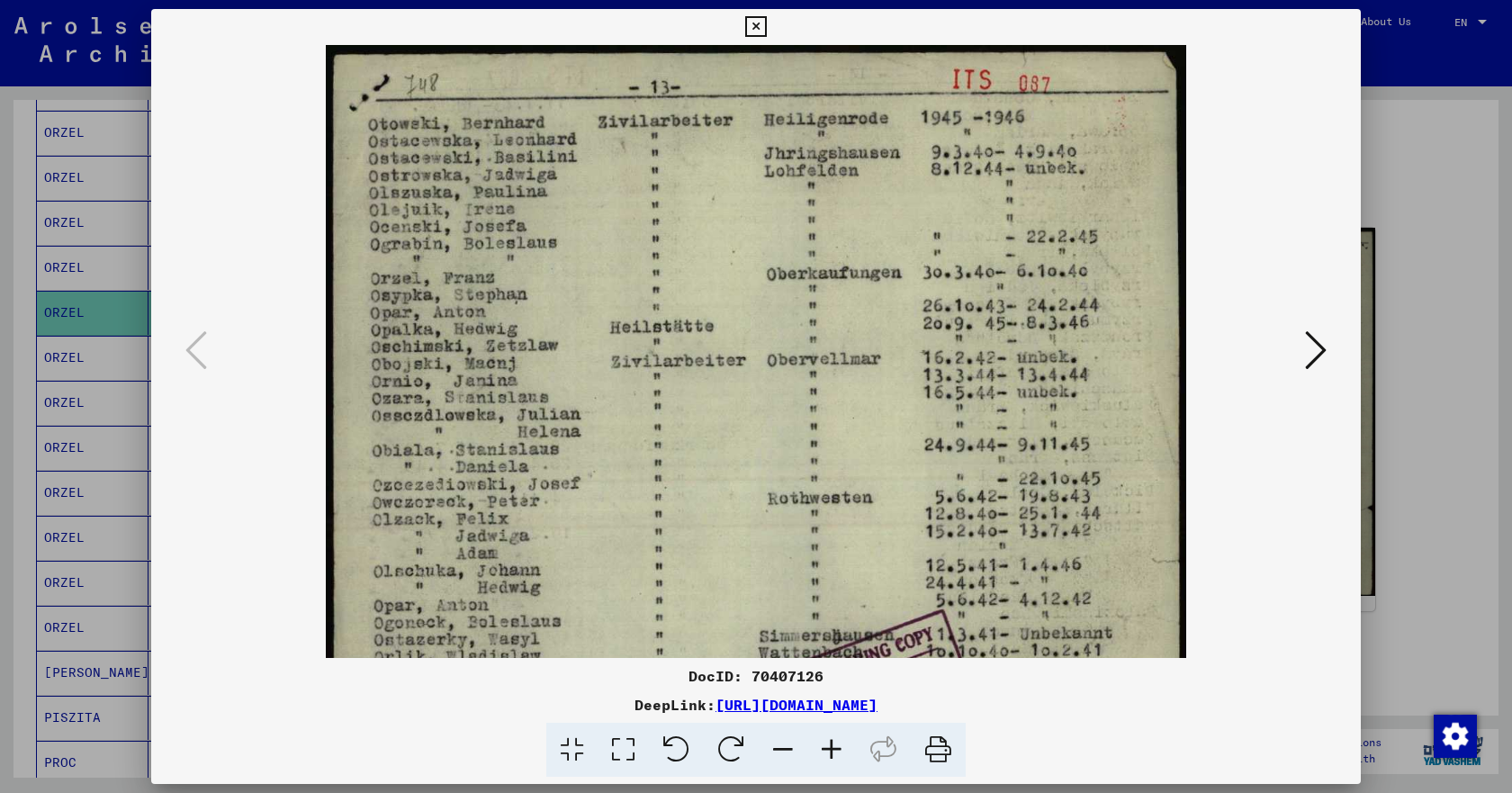
click at [830, 752] on icon at bounding box center [831, 751] width 49 height 55
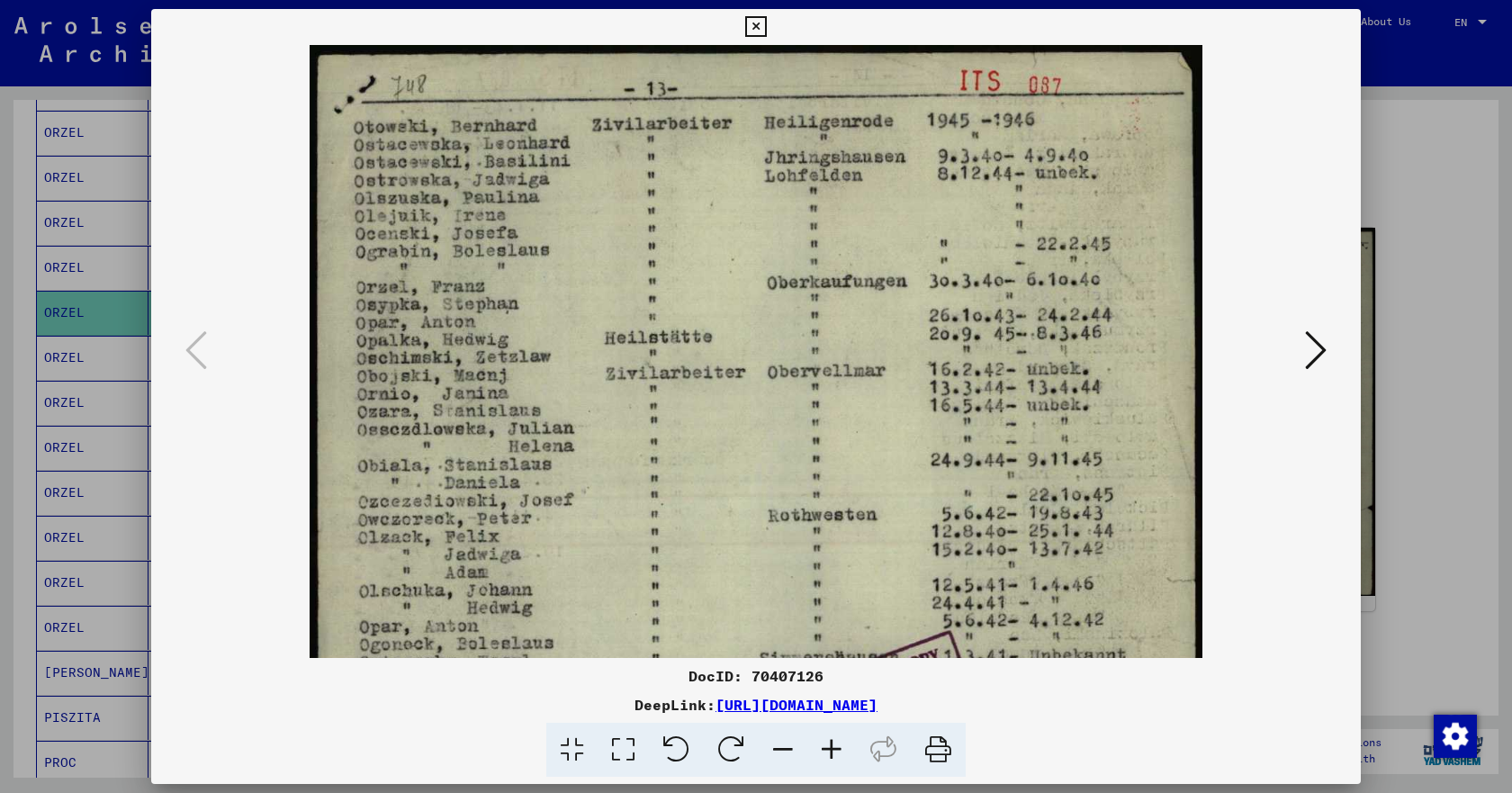
click at [830, 752] on icon at bounding box center [831, 751] width 49 height 55
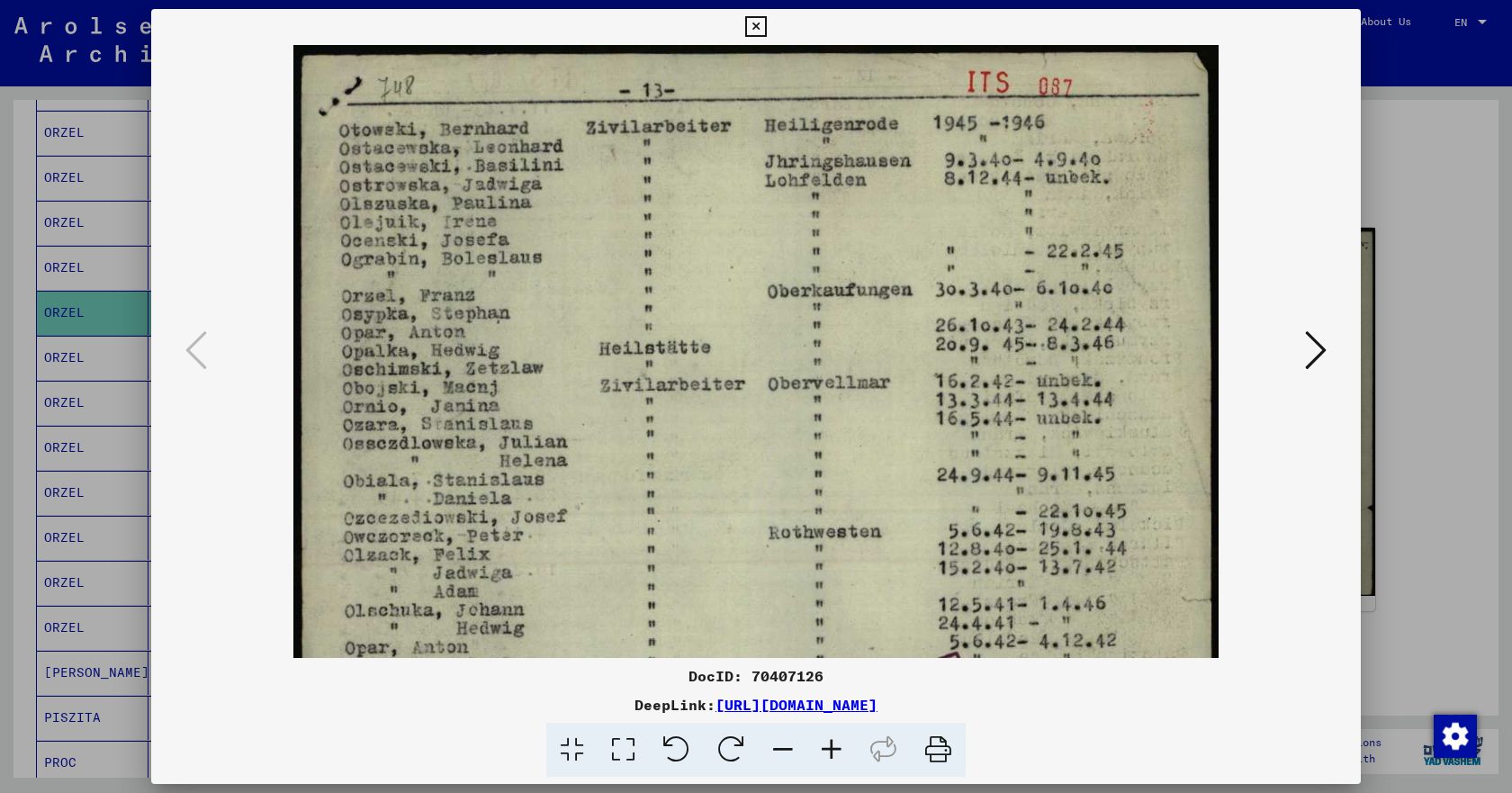
click at [830, 752] on icon at bounding box center [831, 751] width 49 height 55
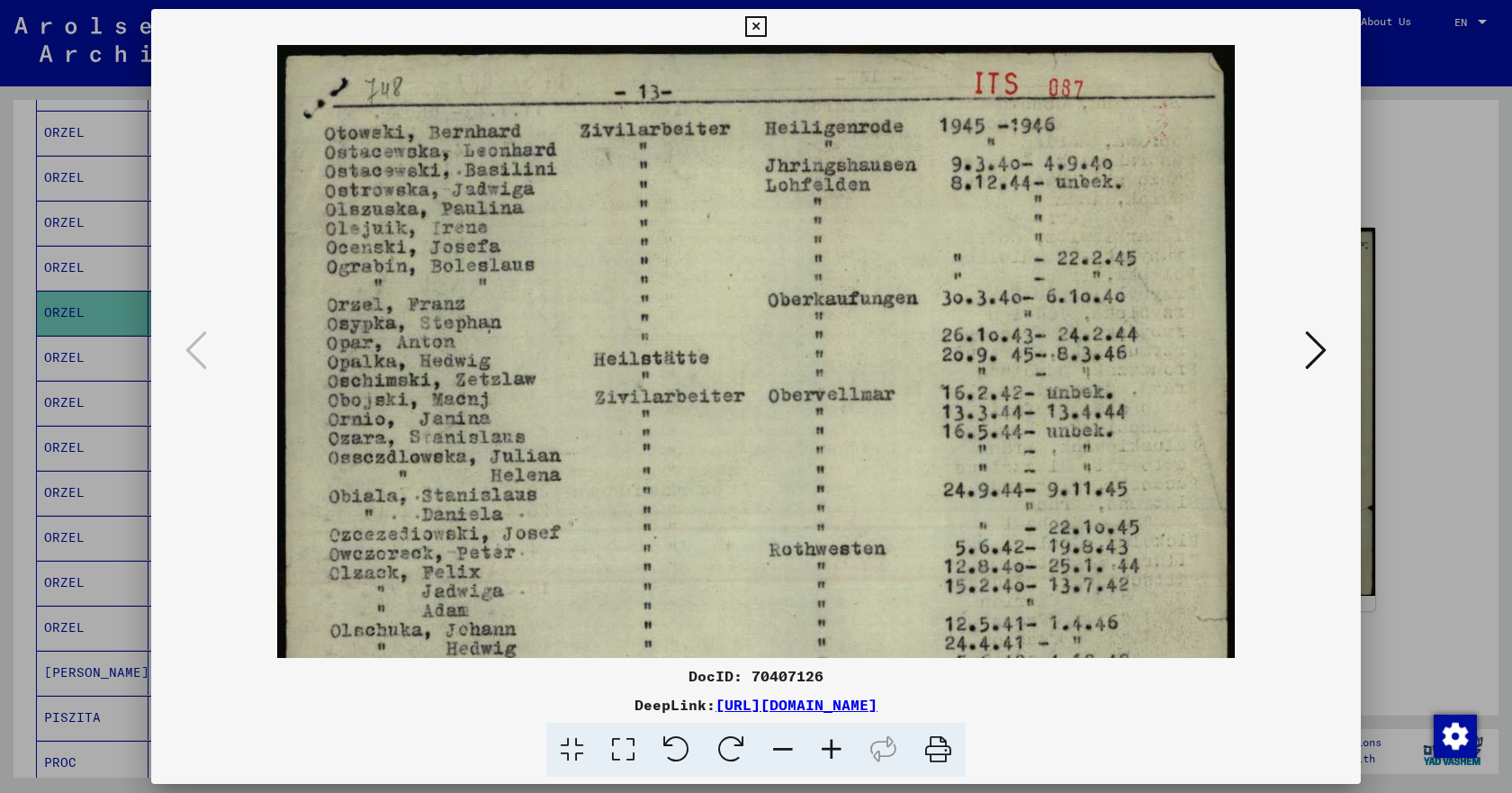
click at [830, 752] on icon at bounding box center [831, 751] width 49 height 55
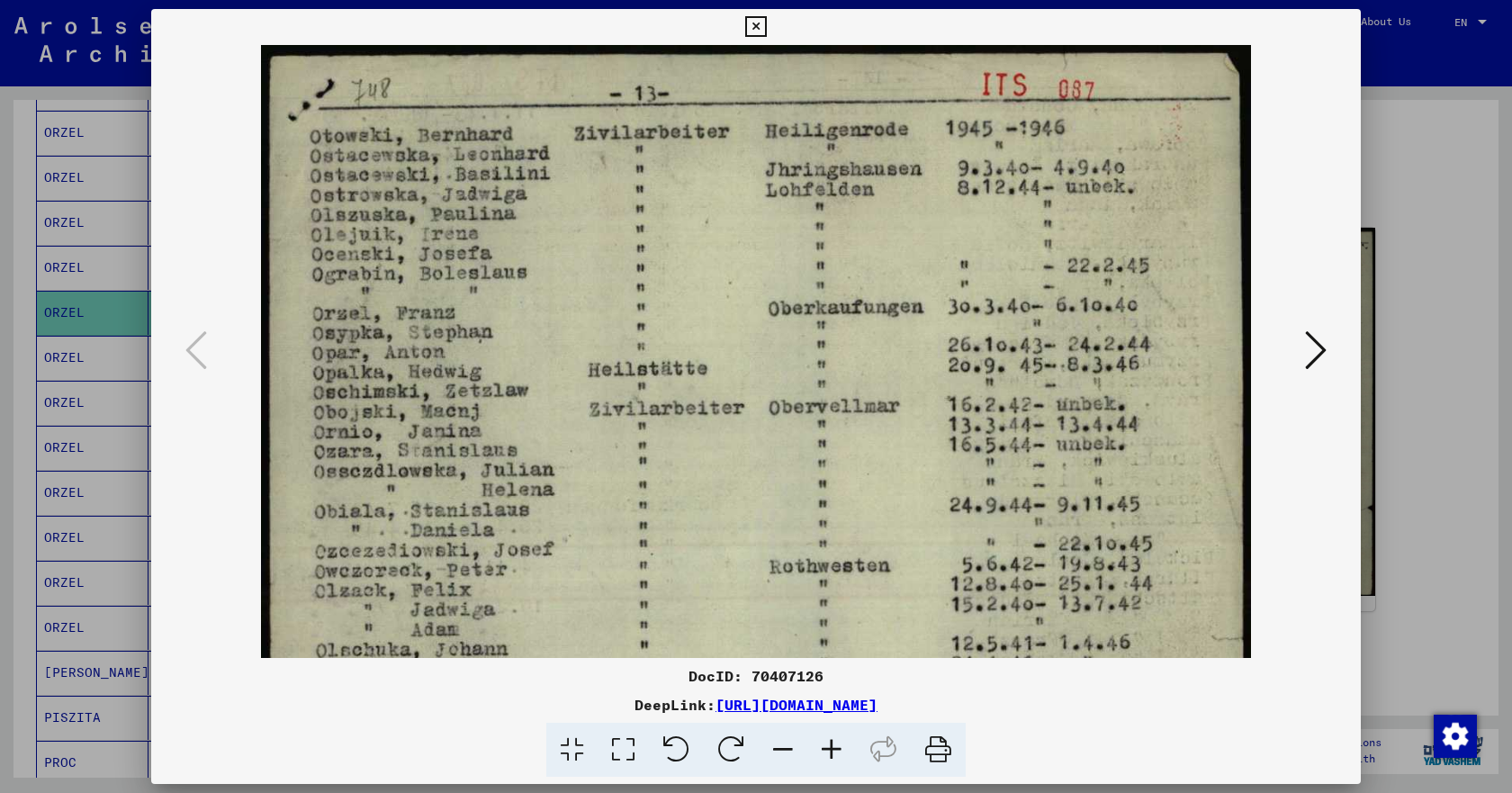
click at [830, 752] on icon at bounding box center [831, 751] width 49 height 55
click at [647, 303] on img at bounding box center [756, 734] width 990 height 1379
click at [765, 27] on icon at bounding box center [756, 27] width 21 height 22
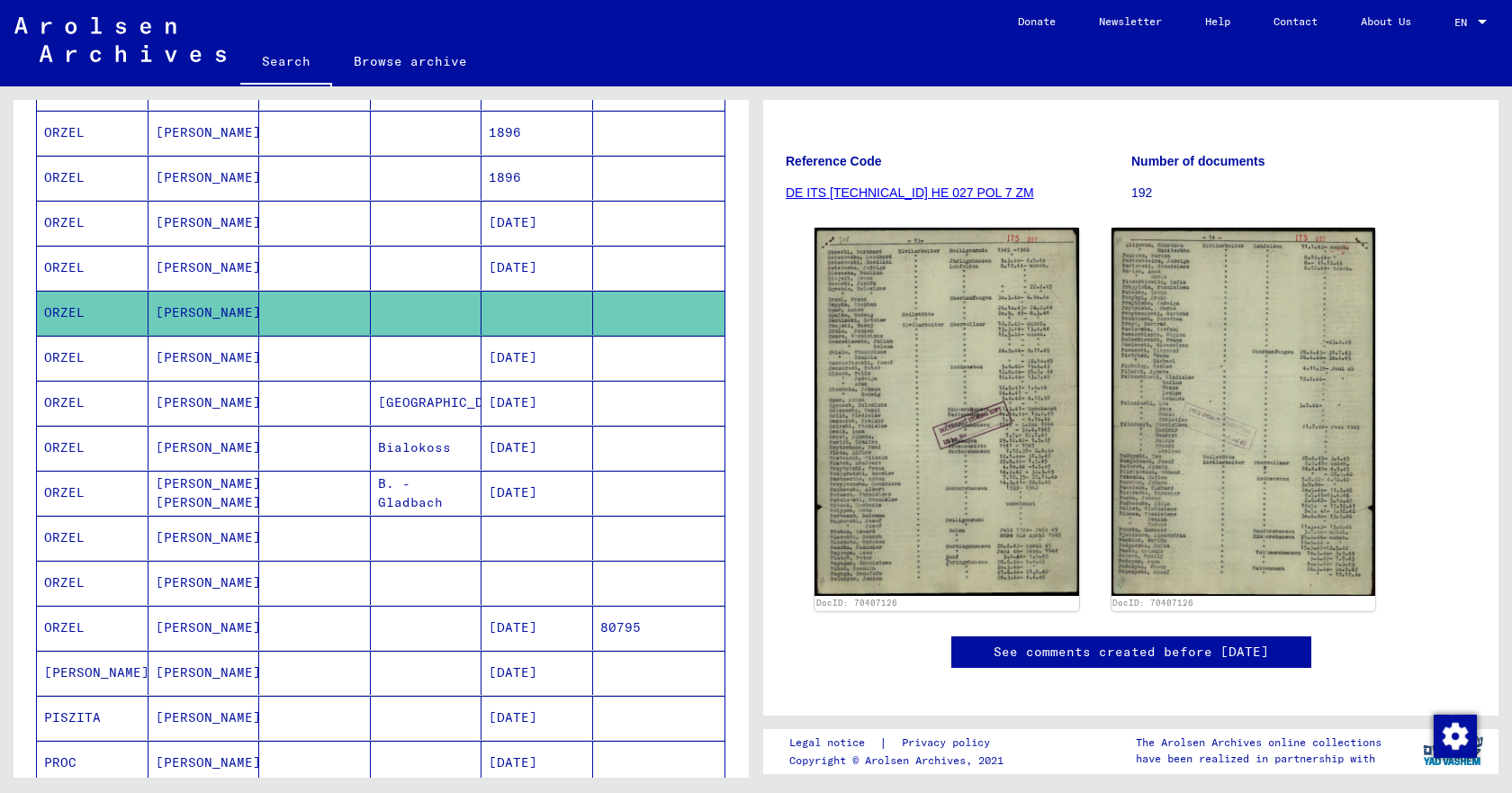
click at [67, 576] on mat-cell "ORZEL" at bounding box center [93, 583] width 112 height 44
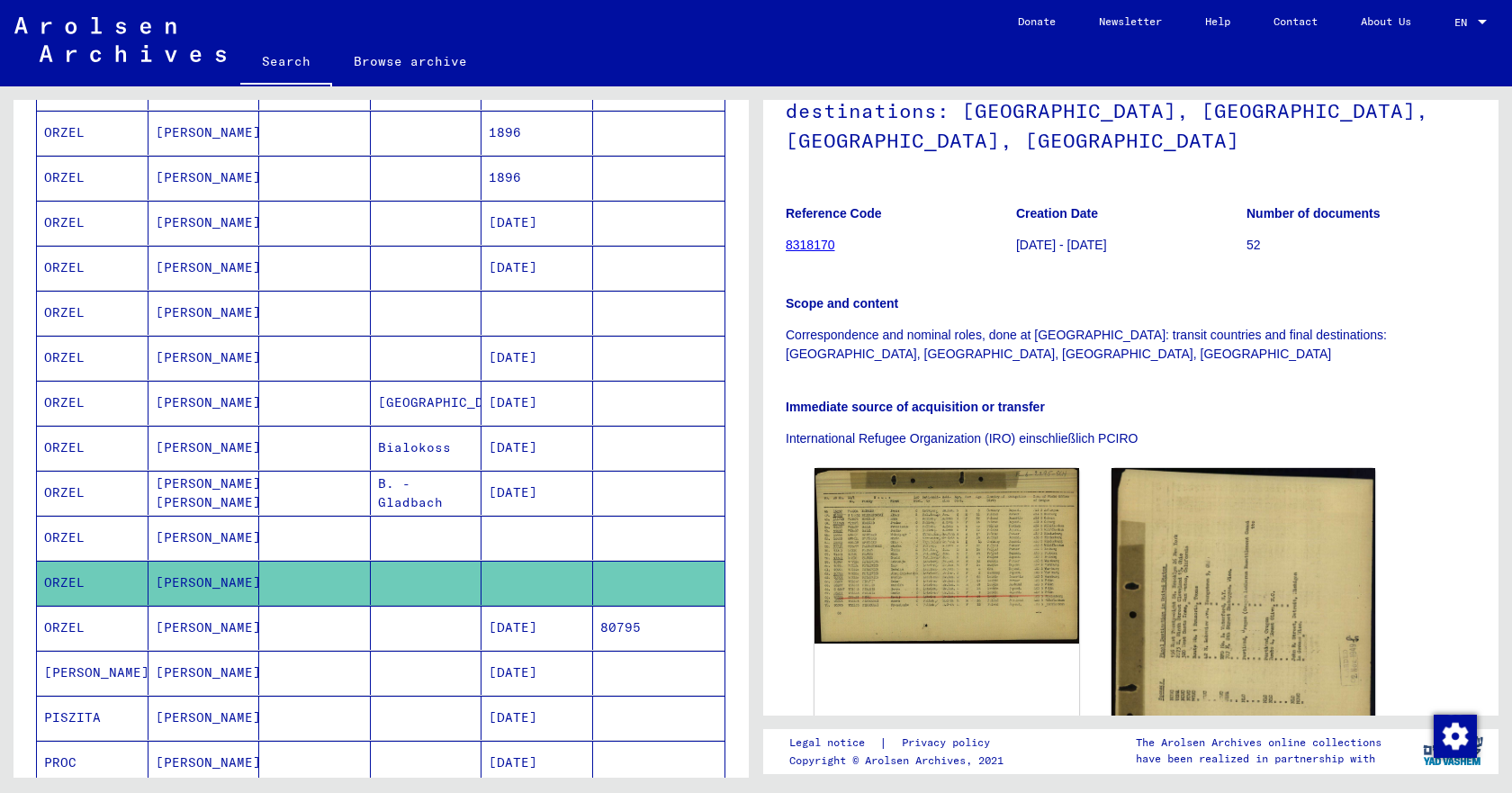
scroll to position [291, 0]
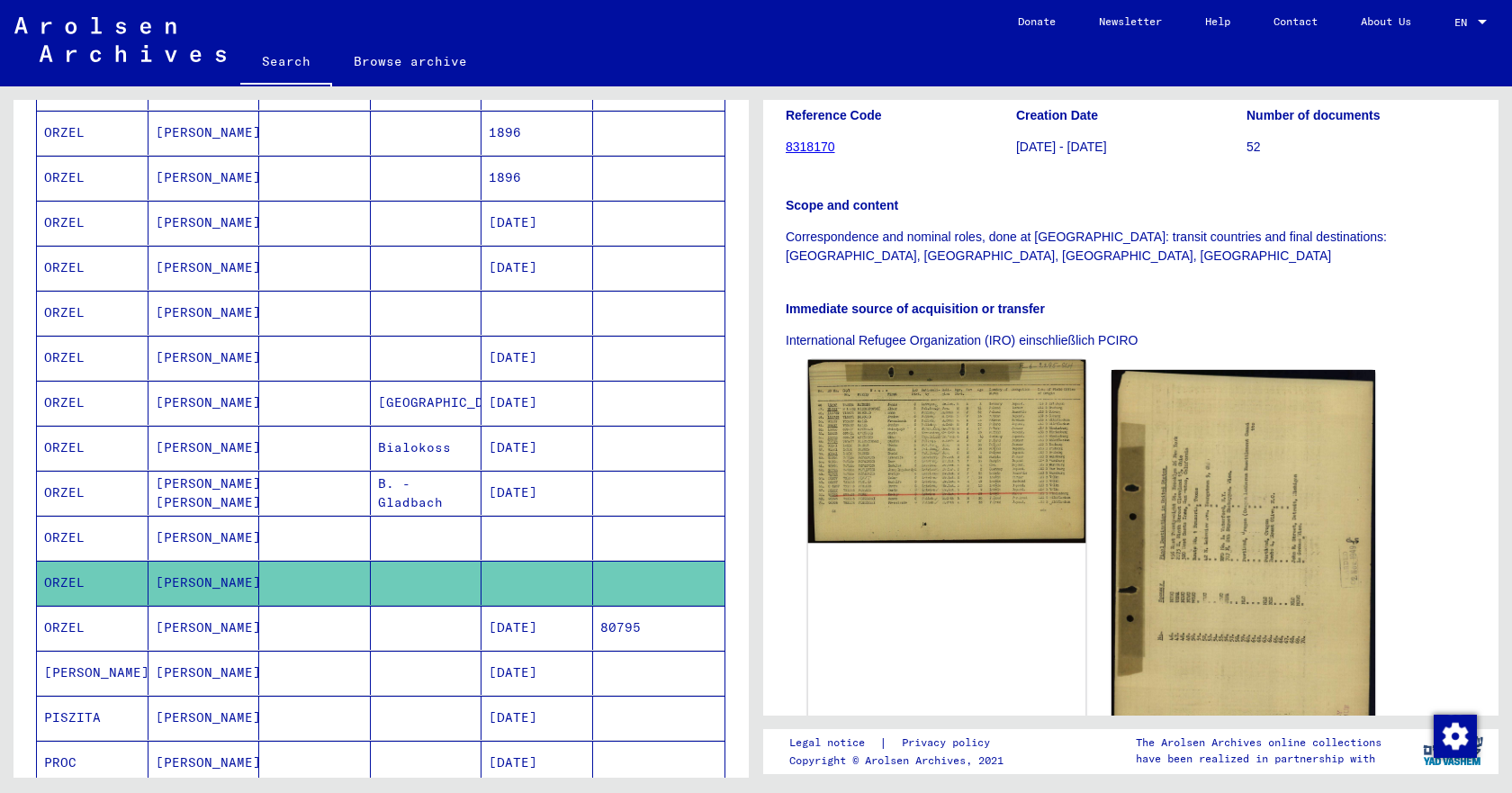
click at [919, 400] on img at bounding box center [946, 452] width 277 height 184
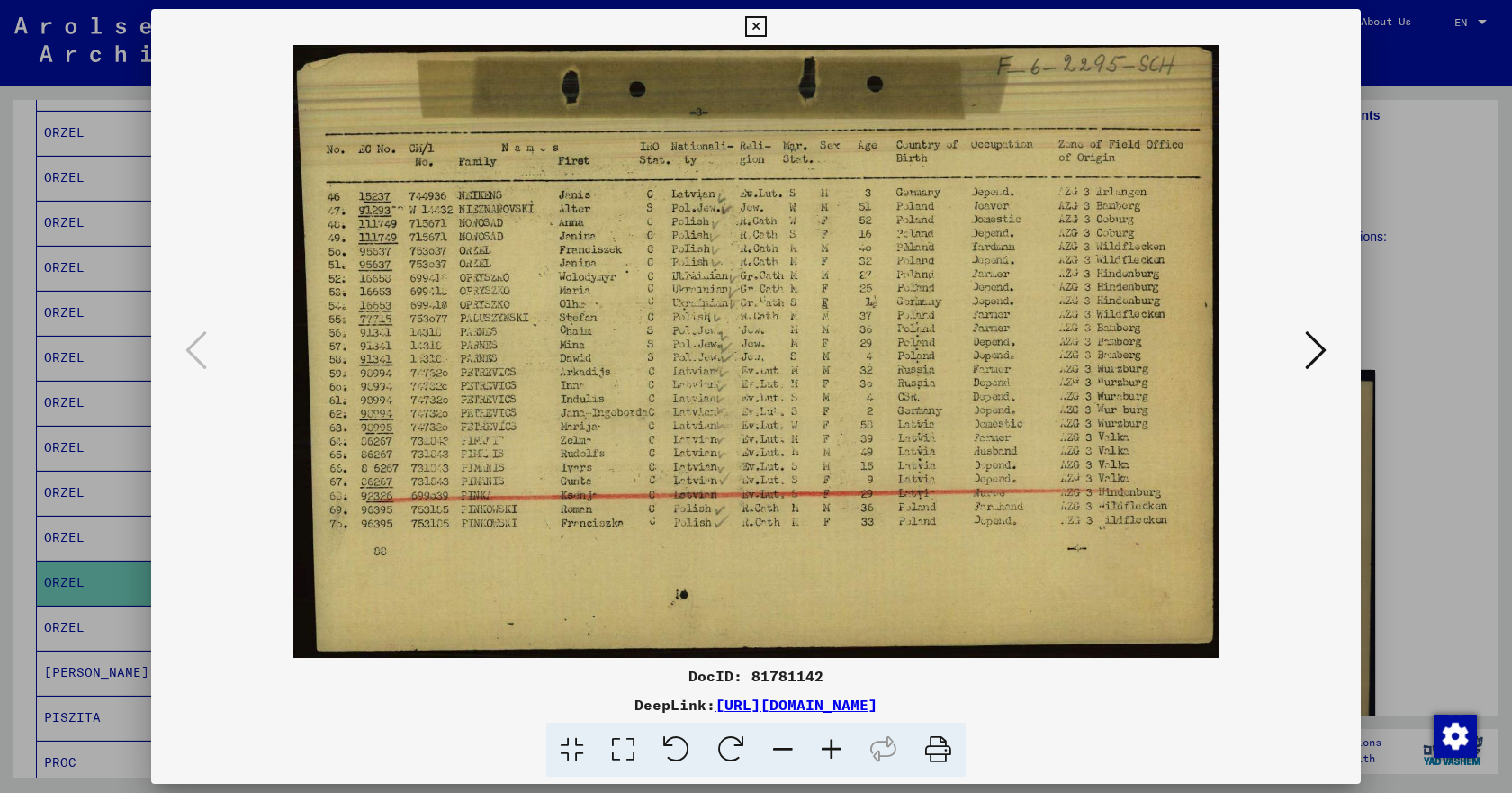
click at [837, 746] on icon at bounding box center [831, 751] width 49 height 55
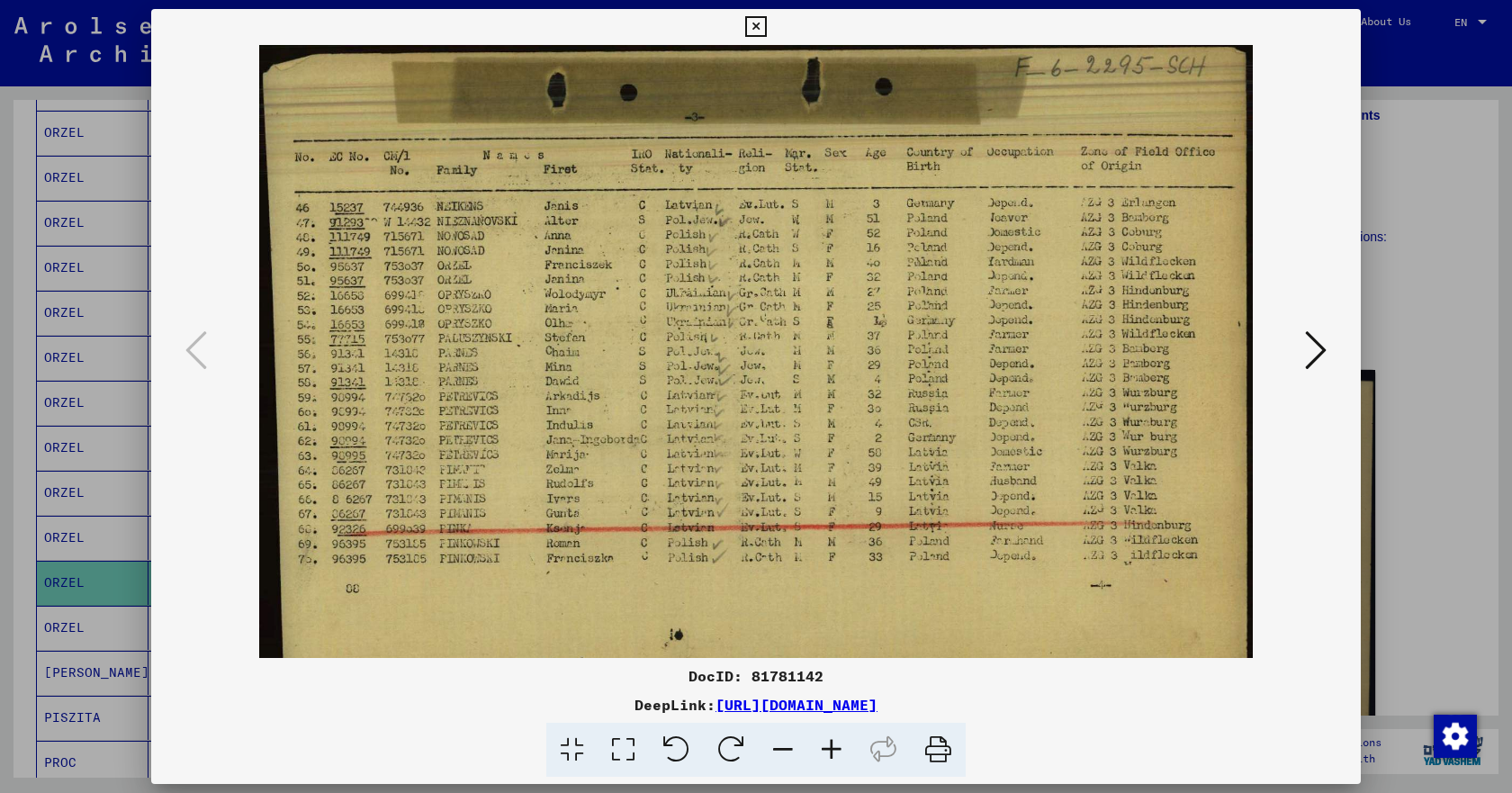
click at [837, 746] on icon at bounding box center [831, 751] width 49 height 55
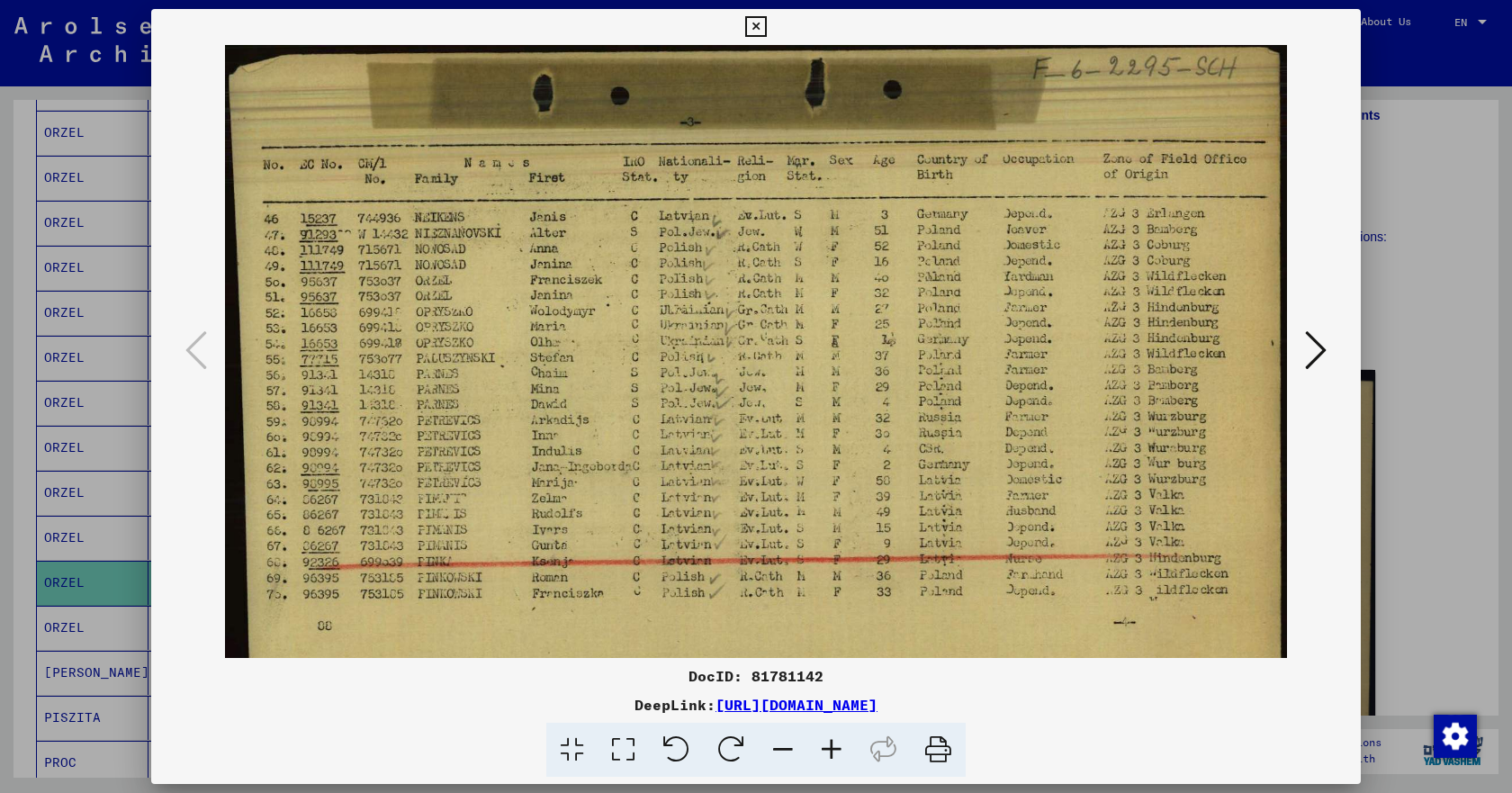
click at [837, 746] on icon at bounding box center [831, 751] width 49 height 55
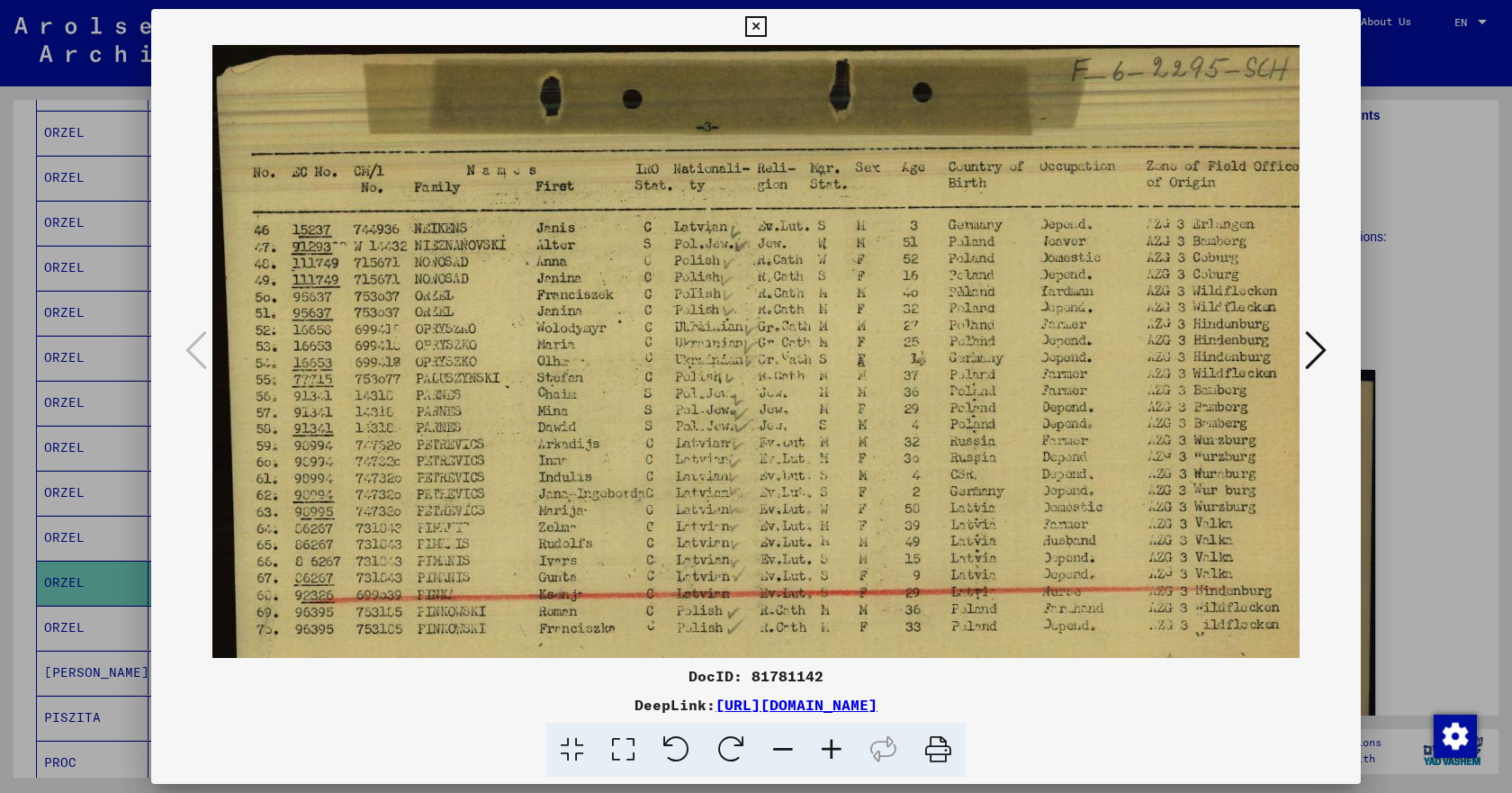
click at [837, 746] on icon at bounding box center [831, 751] width 49 height 55
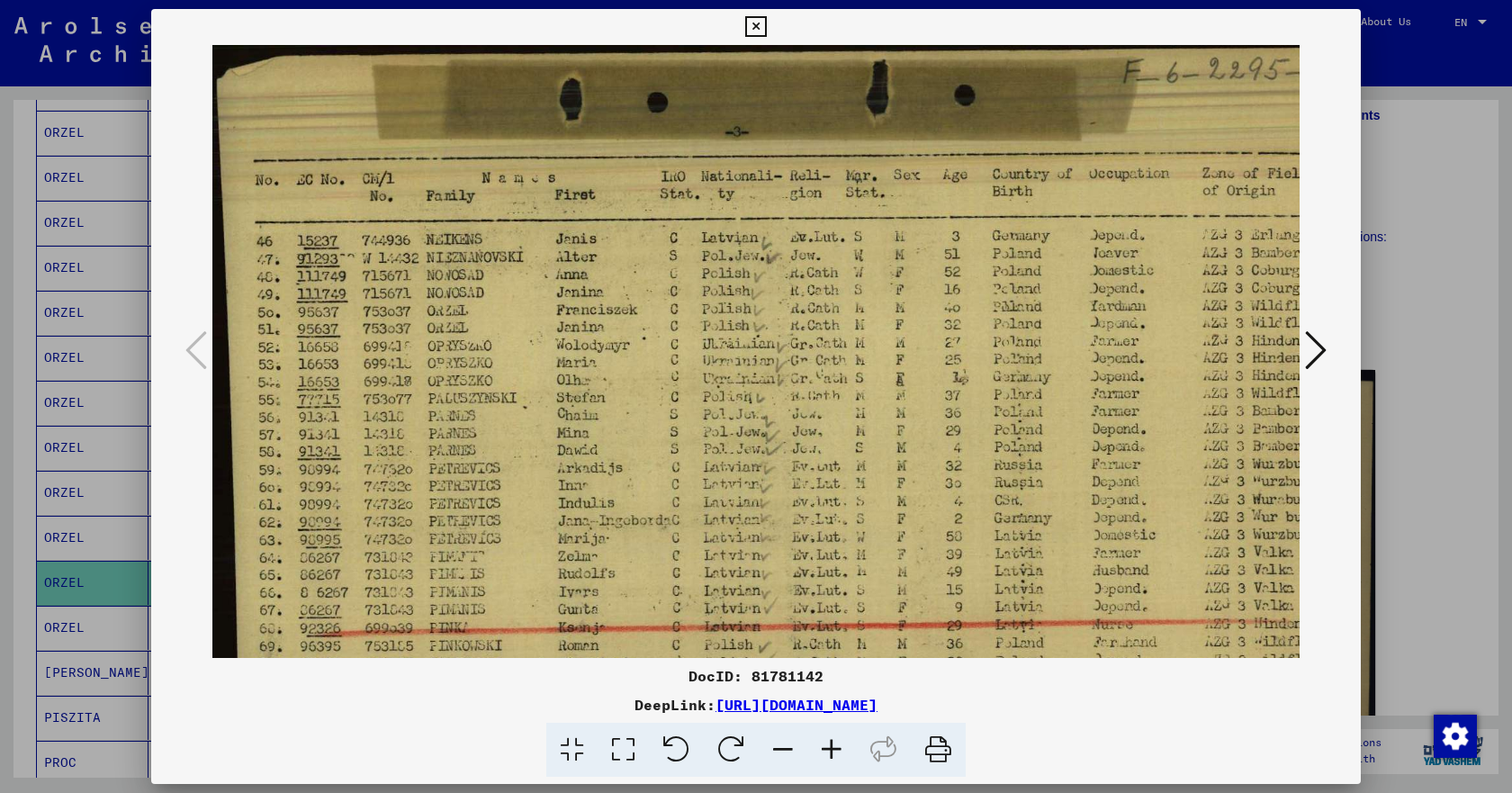
click at [837, 746] on icon at bounding box center [831, 751] width 49 height 55
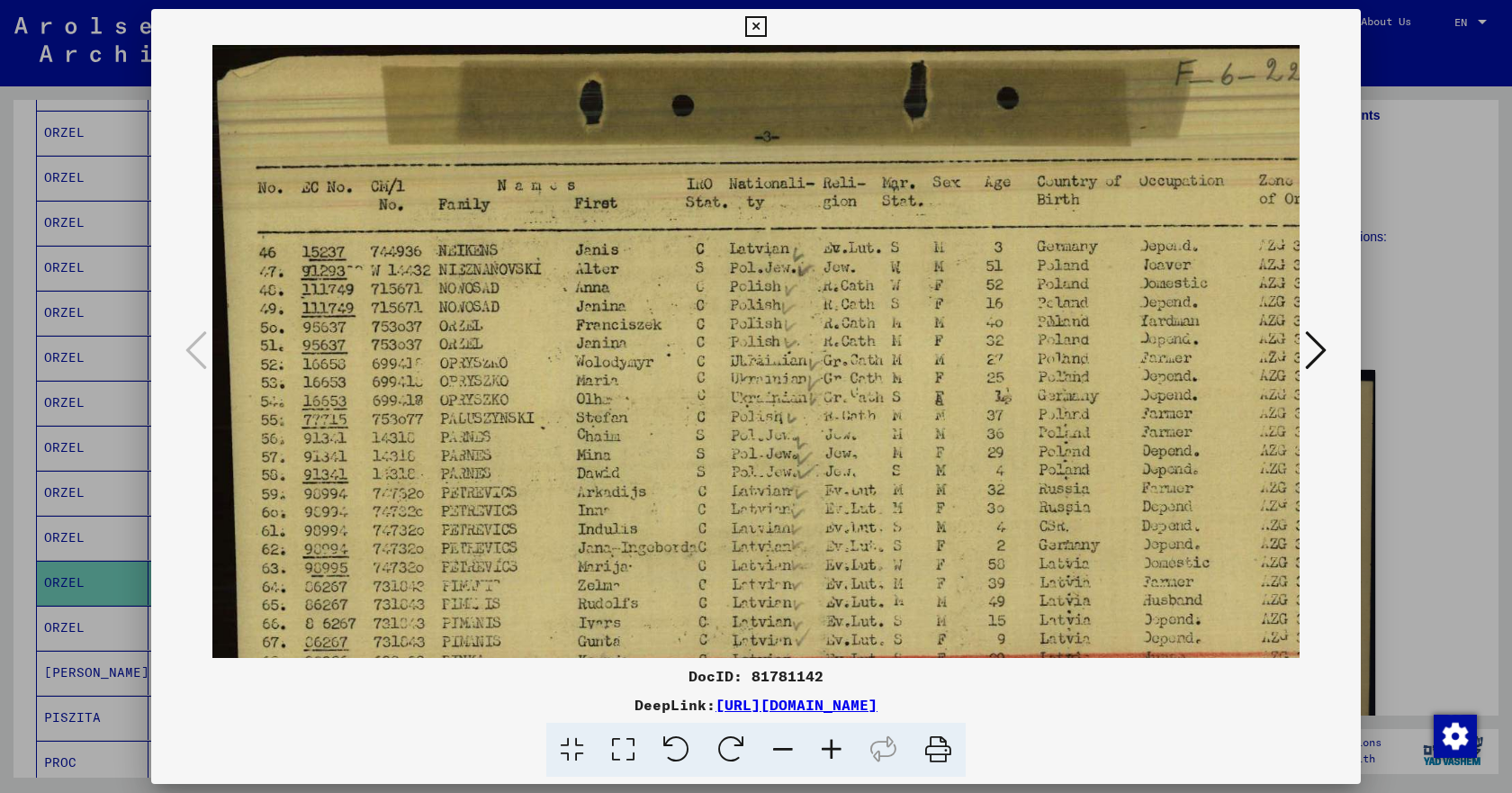
click at [837, 746] on icon at bounding box center [831, 751] width 49 height 55
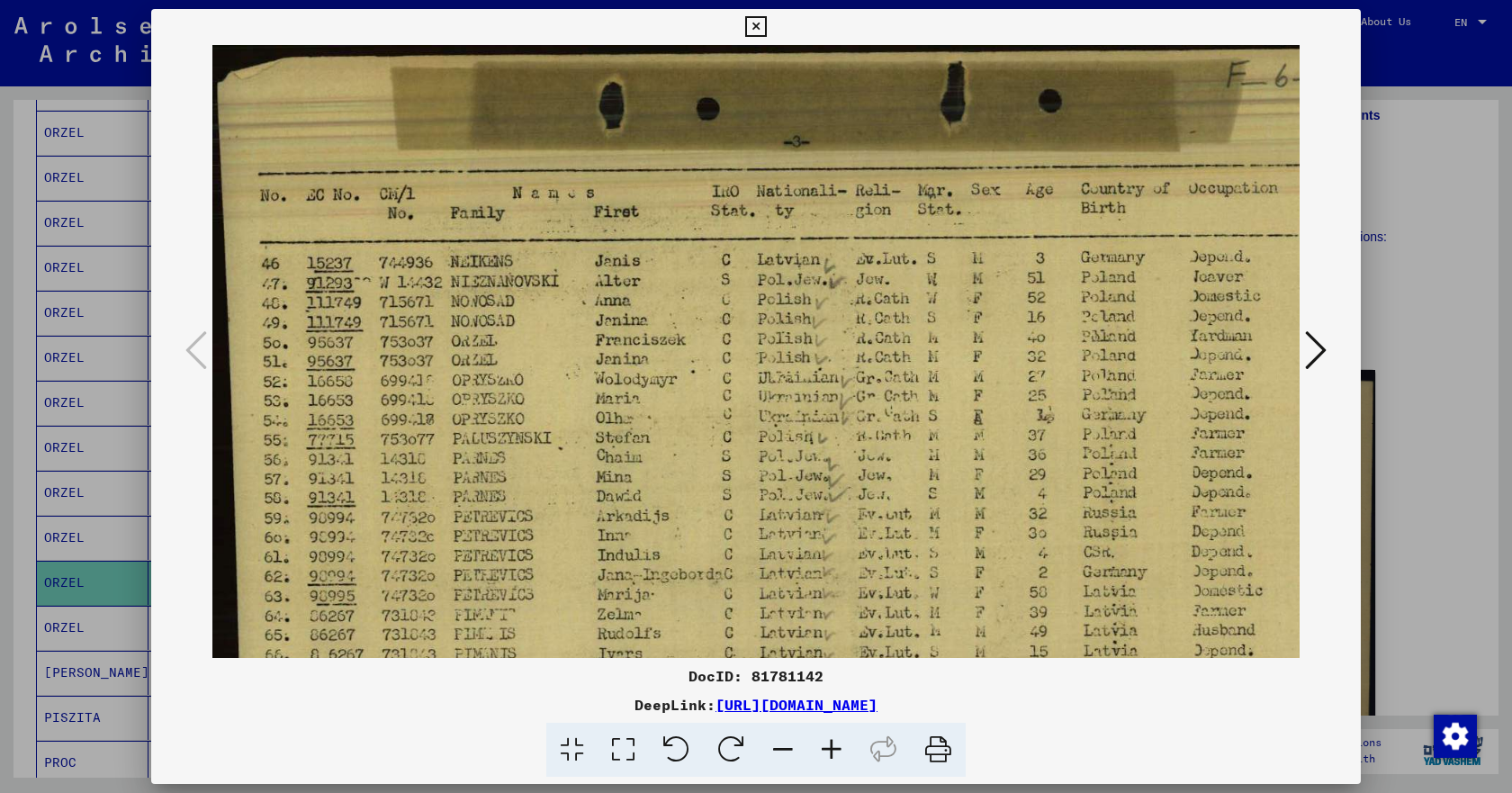
click at [765, 18] on icon at bounding box center [756, 27] width 21 height 22
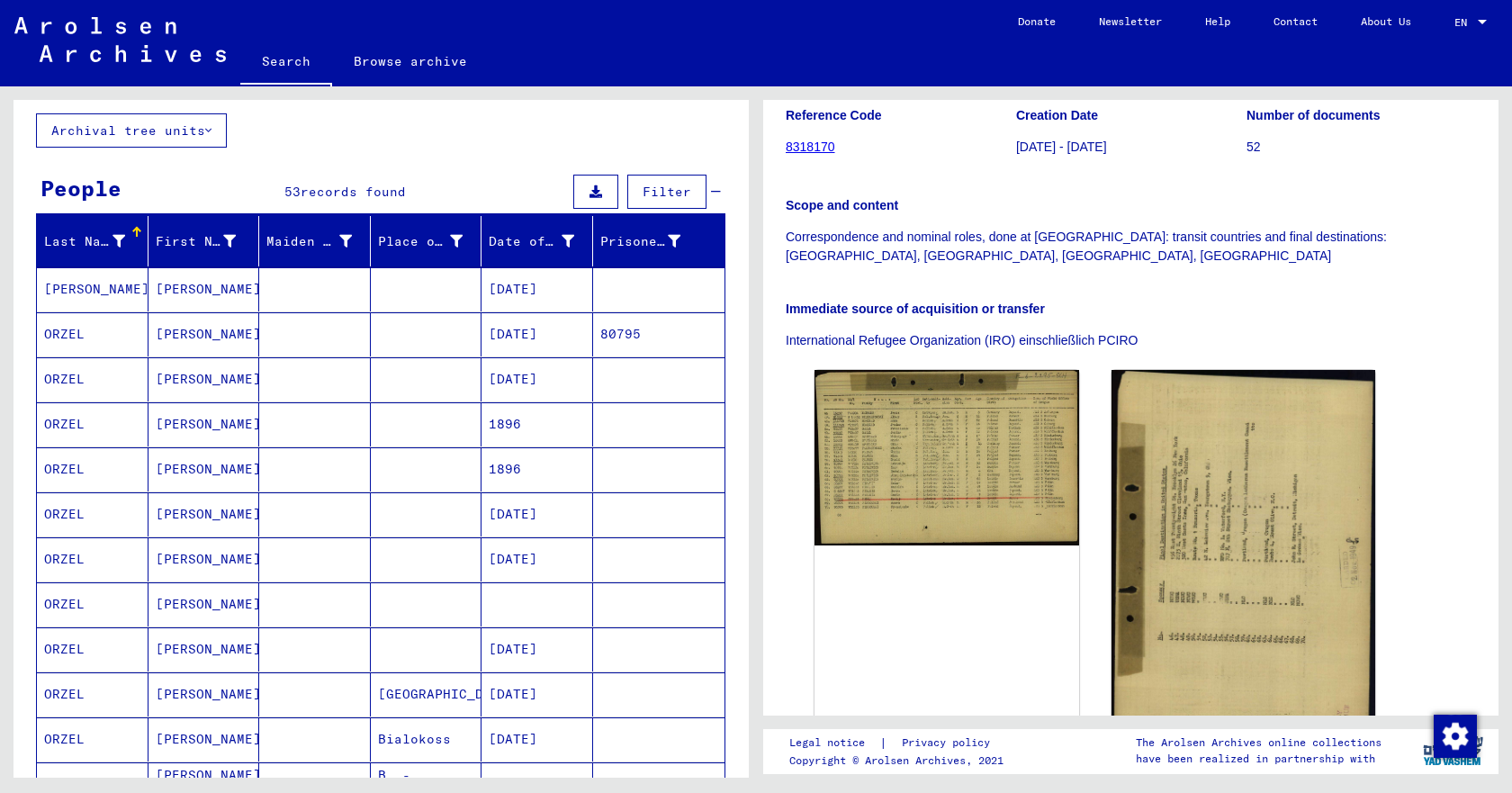
scroll to position [0, 0]
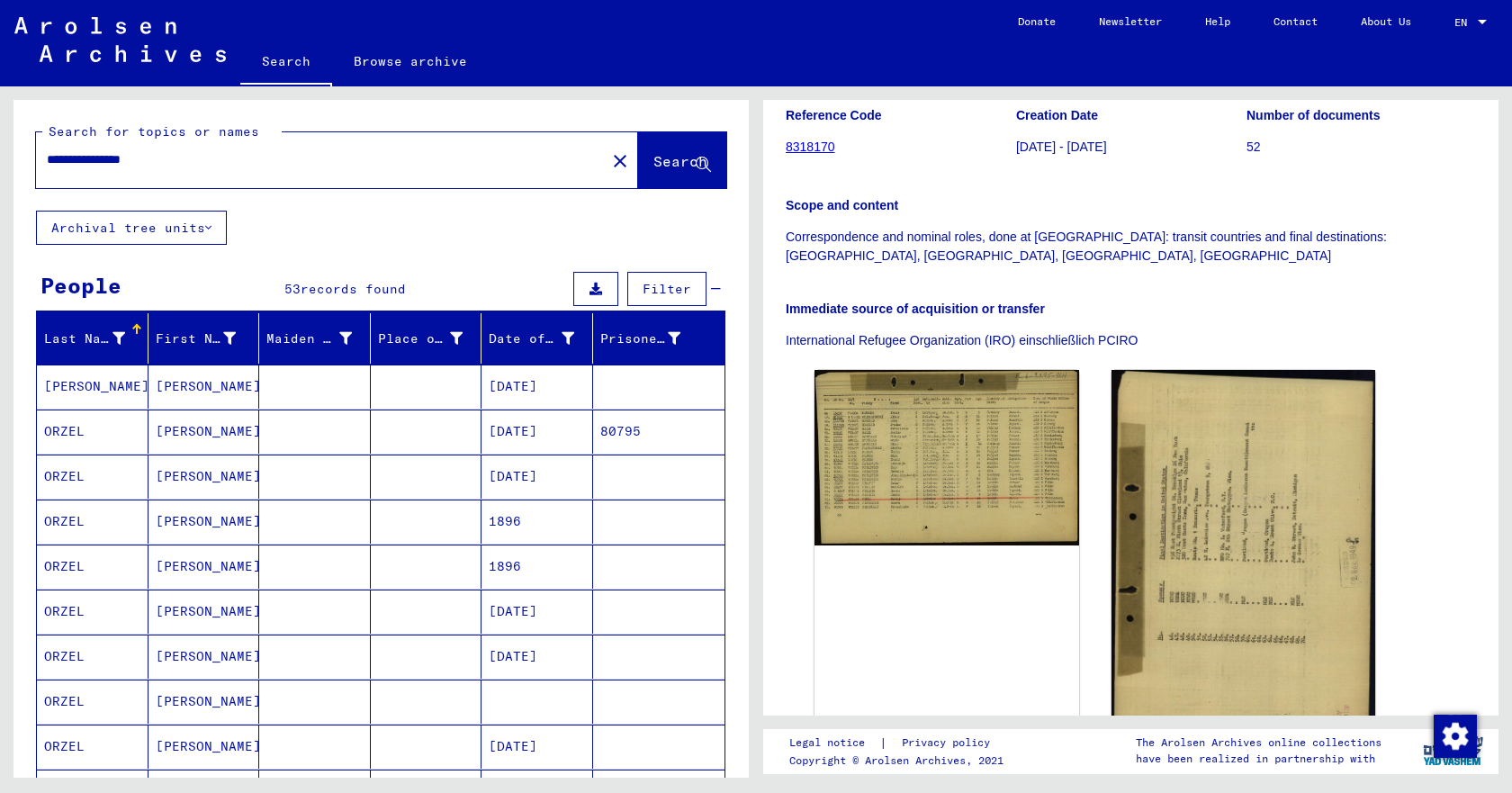
click at [176, 153] on input "**********" at bounding box center [321, 160] width 548 height 19
type input "**********"
click at [654, 162] on span "Search" at bounding box center [681, 161] width 54 height 18
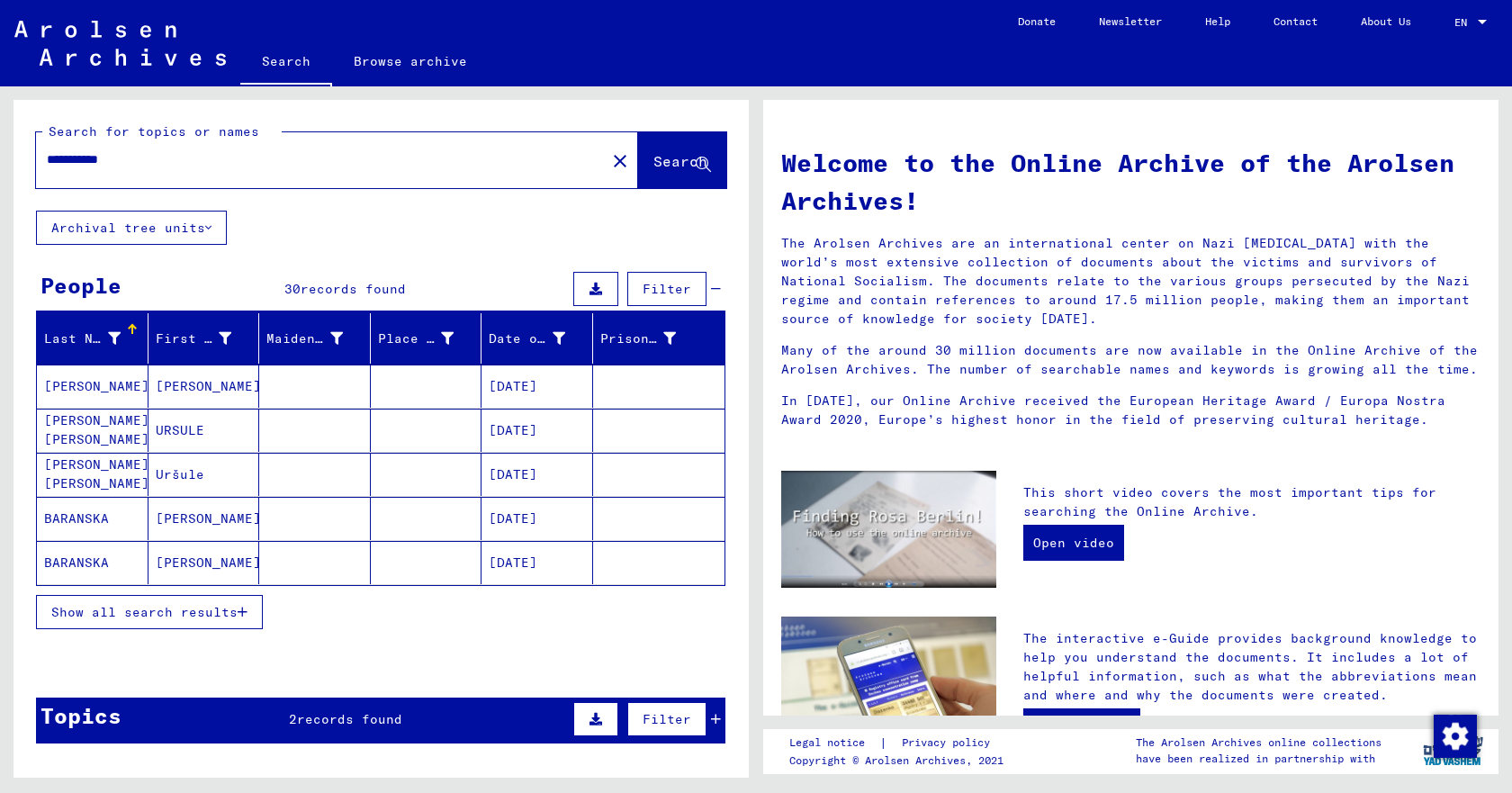
click at [151, 608] on span "Show all search results" at bounding box center [144, 613] width 187 height 16
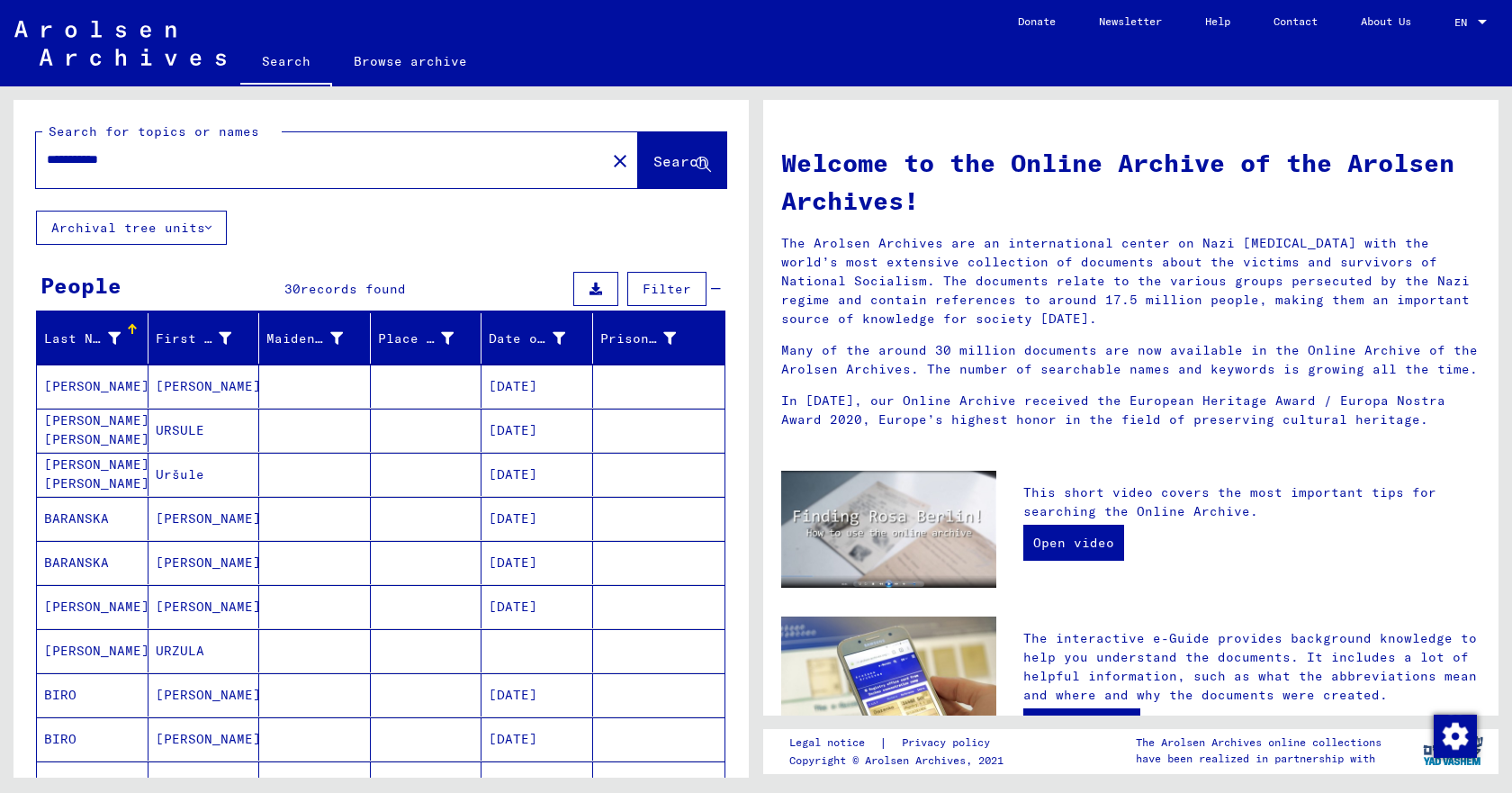
drag, startPoint x: 148, startPoint y: 164, endPoint x: 0, endPoint y: 117, distance: 155.3
click at [47, 151] on input "**********" at bounding box center [316, 160] width 537 height 19
type input "**********"
